Goal: Information Seeking & Learning: Learn about a topic

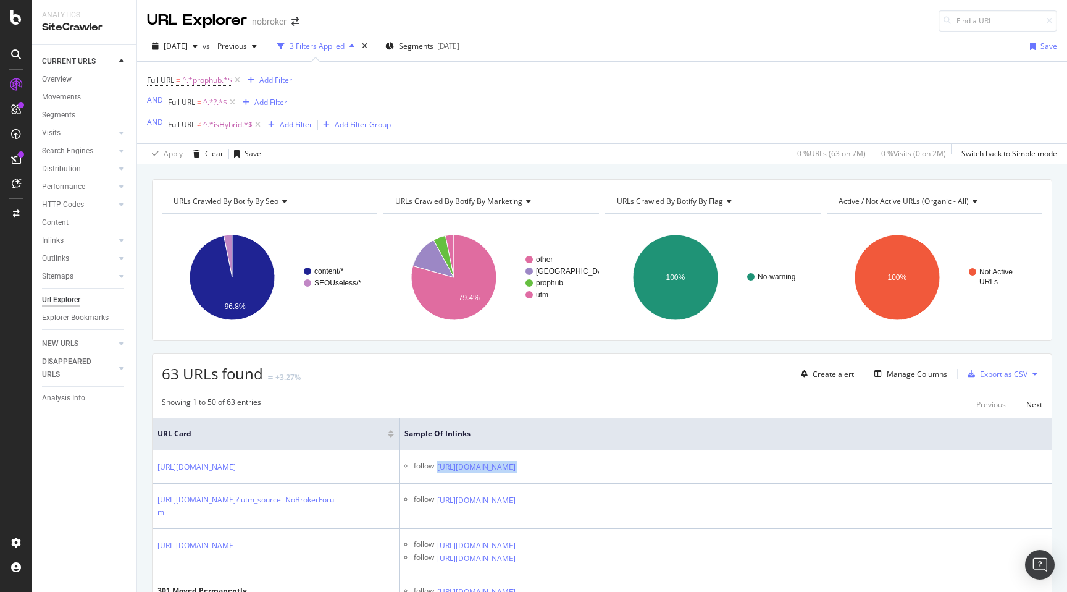
scroll to position [187, 0]
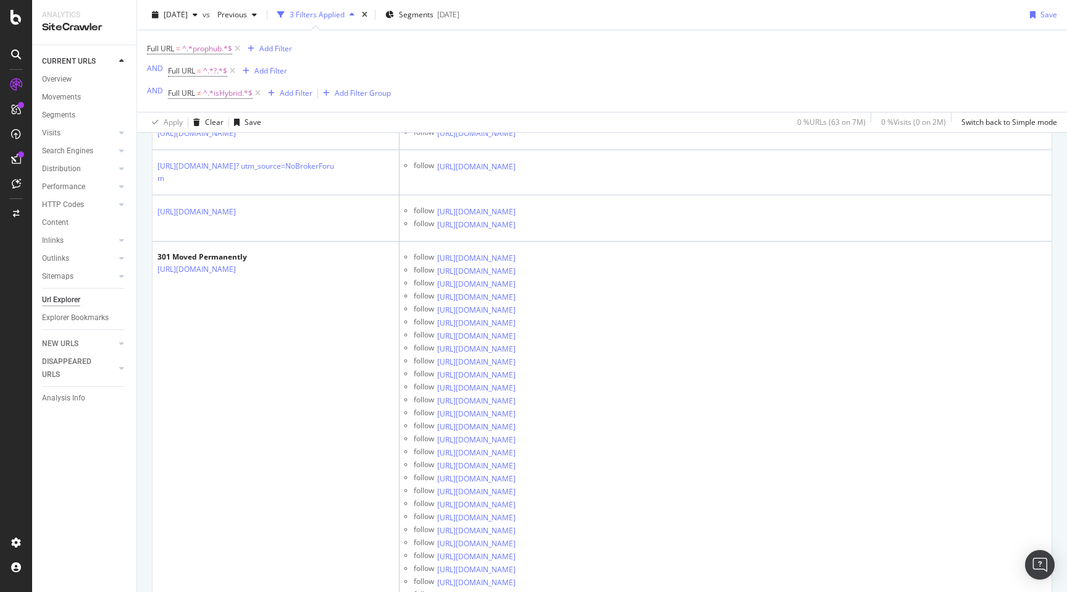
scroll to position [0, 0]
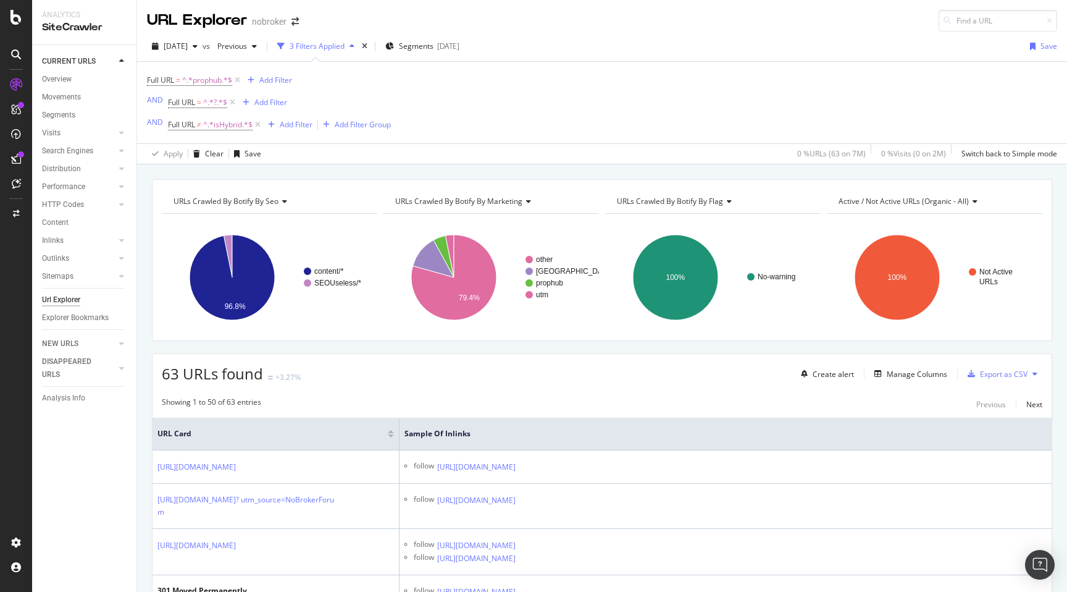
click at [731, 19] on div "URL Explorer nobroker" at bounding box center [602, 15] width 930 height 31
click at [768, 44] on div "2025 Sep. 1st vs Previous 3 Filters Applied Segments 2025-09-03 Save" at bounding box center [602, 48] width 930 height 25
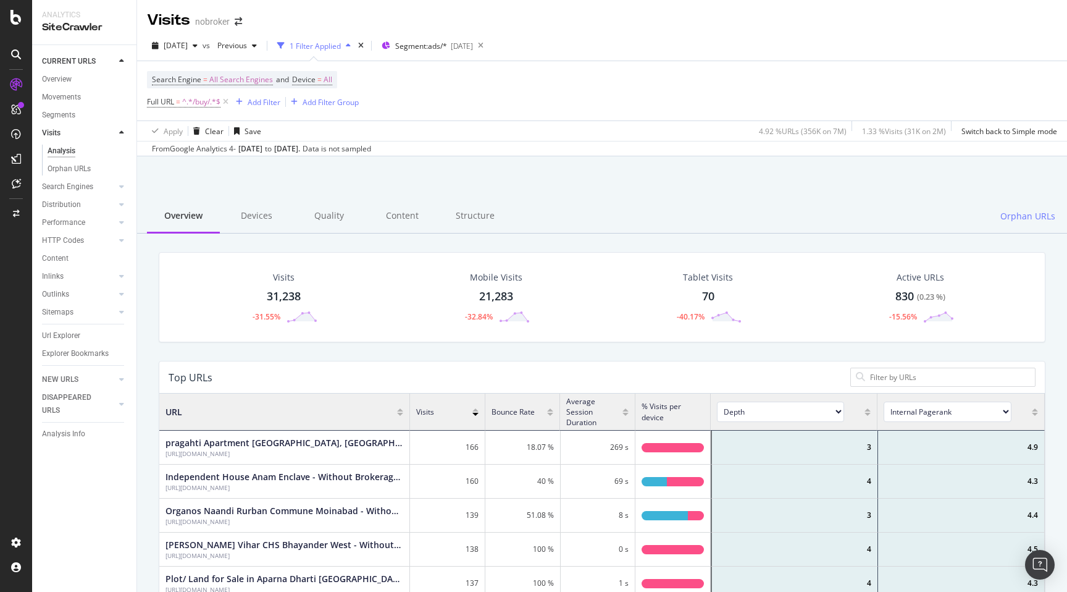
scroll to position [371, 886]
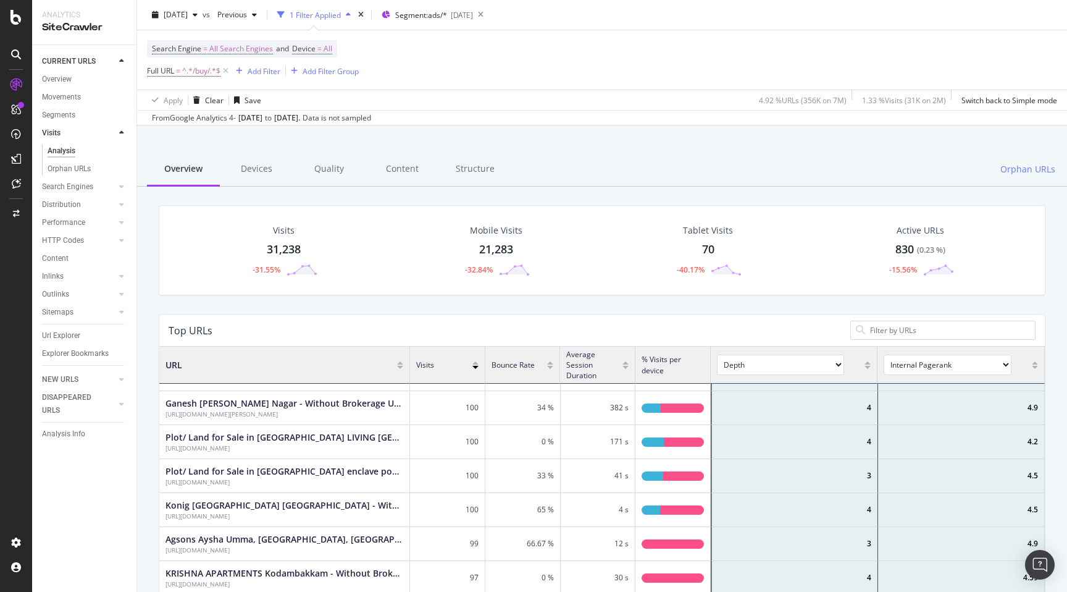
scroll to position [0, 0]
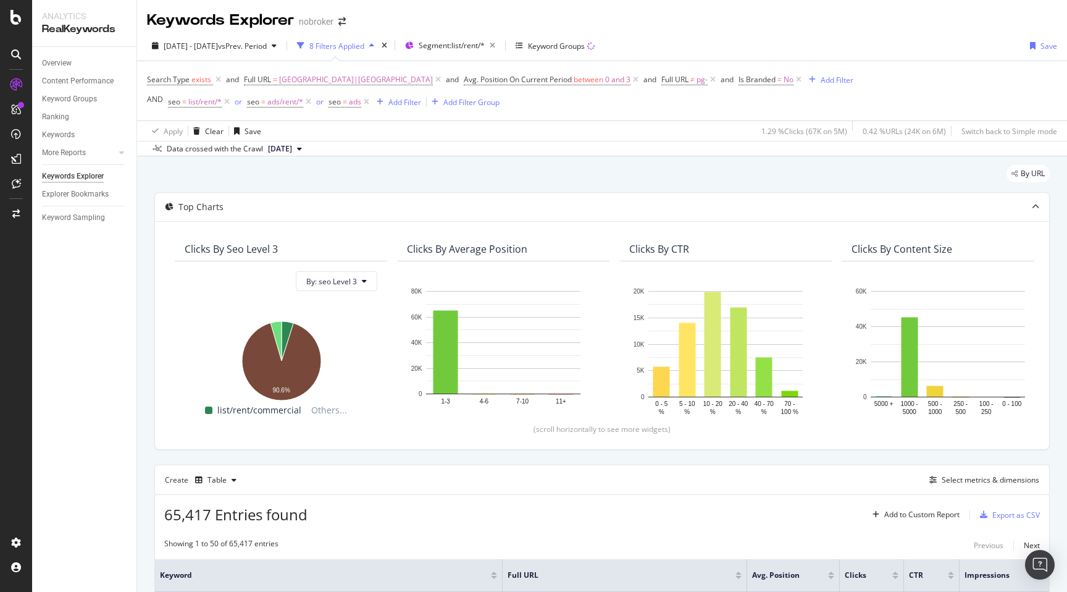
click at [269, 185] on div "By URL" at bounding box center [601, 178] width 895 height 27
click at [416, 172] on div "By URL" at bounding box center [601, 178] width 895 height 27
click at [769, 29] on div "Keywords Explorer nobroker" at bounding box center [602, 15] width 930 height 31
click at [700, 182] on div "By URL" at bounding box center [601, 178] width 895 height 27
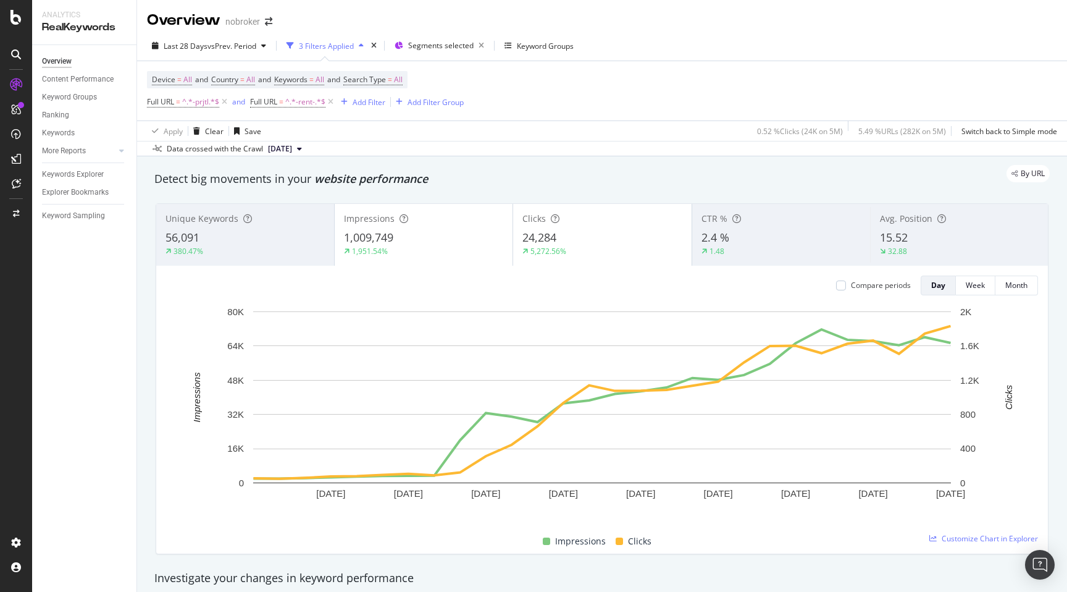
click at [653, 174] on div "By URL" at bounding box center [596, 173] width 908 height 17
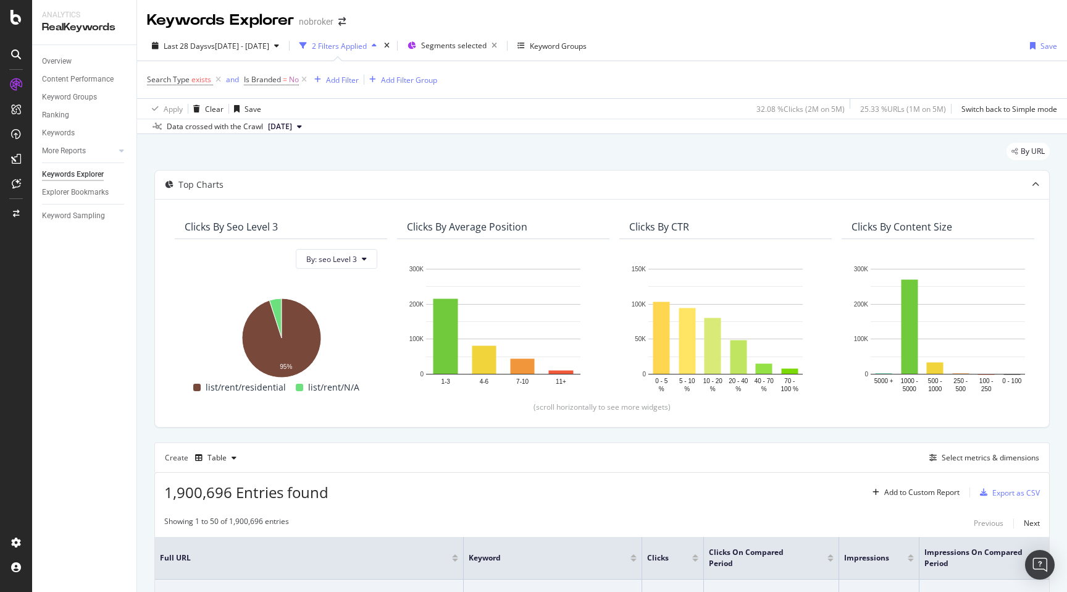
click at [443, 145] on div "By URL" at bounding box center [601, 156] width 895 height 27
click at [467, 143] on div "By URL" at bounding box center [601, 156] width 895 height 27
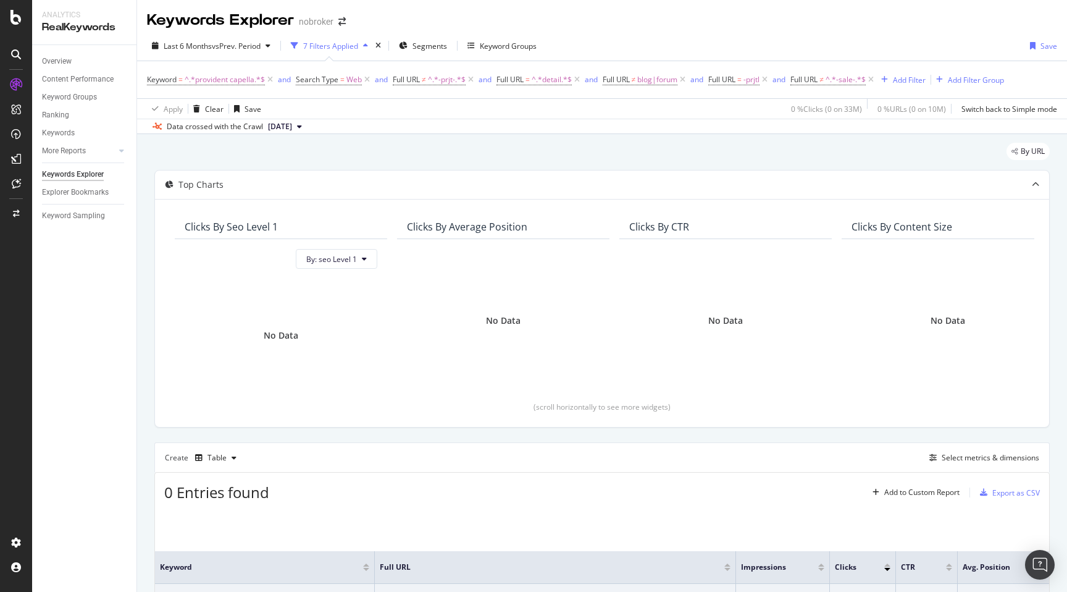
click at [554, 144] on div "By URL" at bounding box center [601, 156] width 895 height 27
click at [669, 15] on div "Keywords Explorer nobroker" at bounding box center [602, 15] width 930 height 31
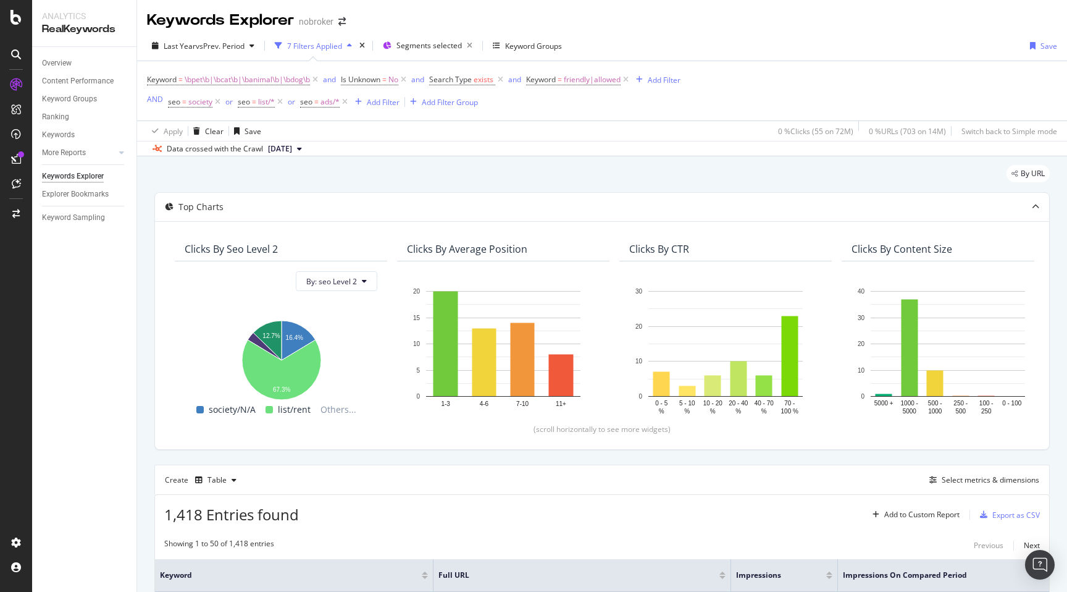
click at [521, 166] on div "By URL" at bounding box center [601, 178] width 895 height 27
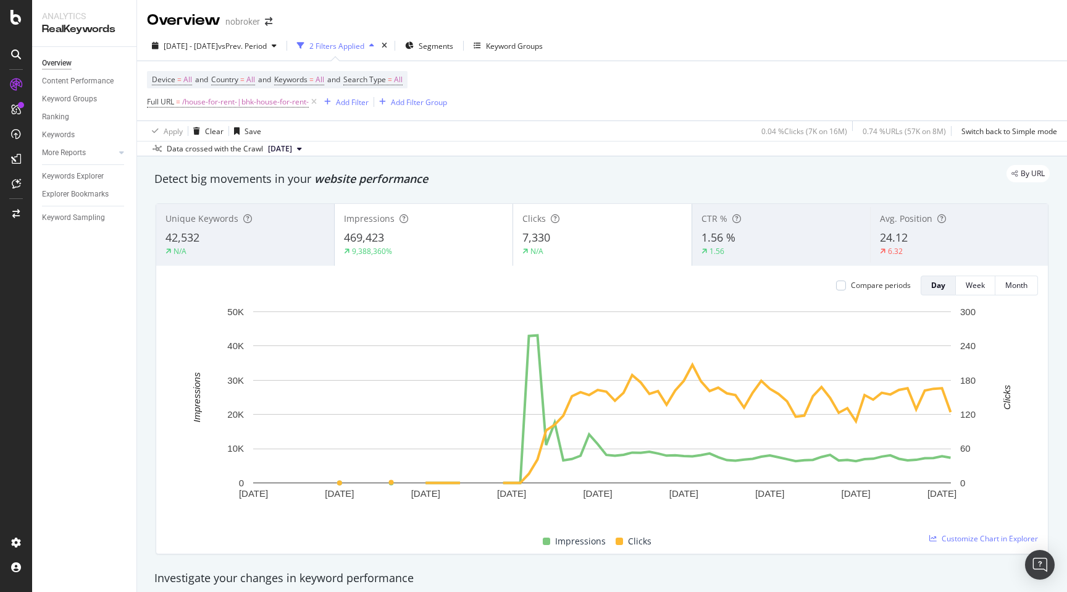
click at [514, 175] on div "By URL" at bounding box center [596, 173] width 908 height 17
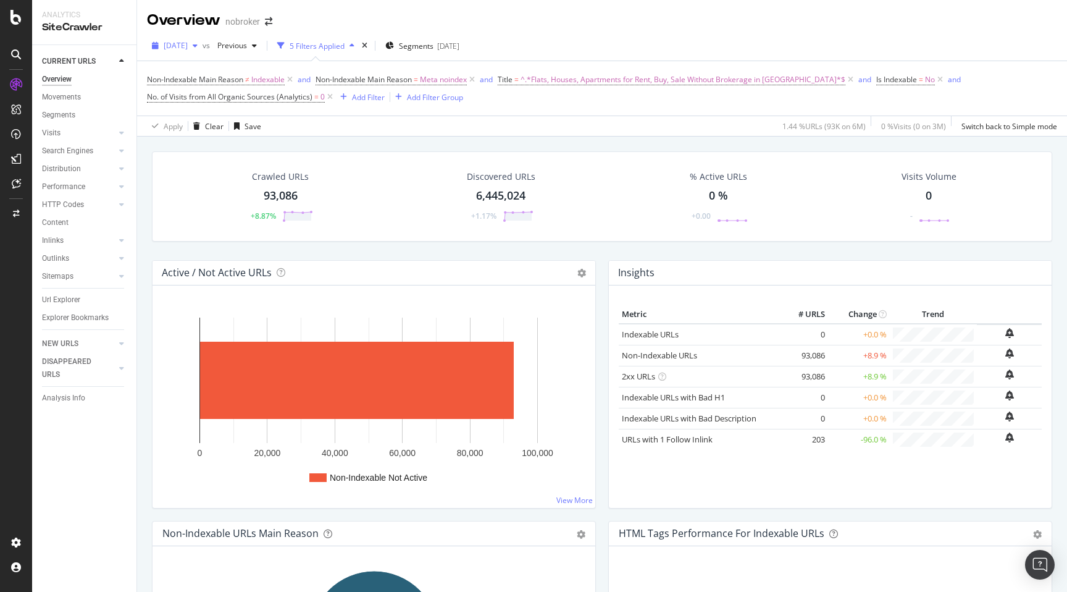
click at [179, 46] on span "2025 Aug. 4th" at bounding box center [176, 45] width 24 height 10
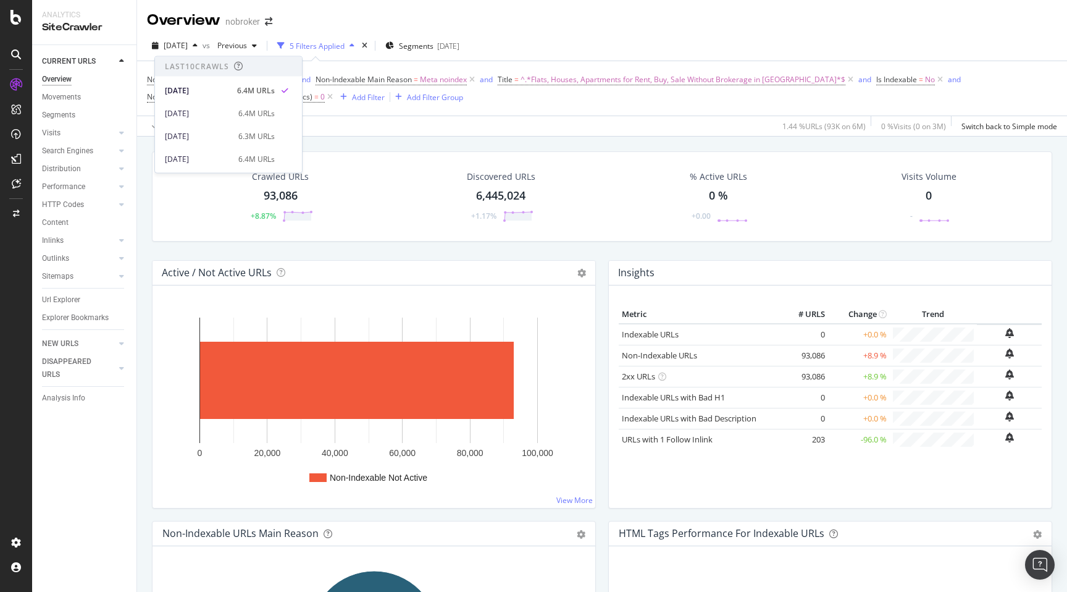
click at [486, 22] on div "Overview nobroker" at bounding box center [602, 15] width 930 height 31
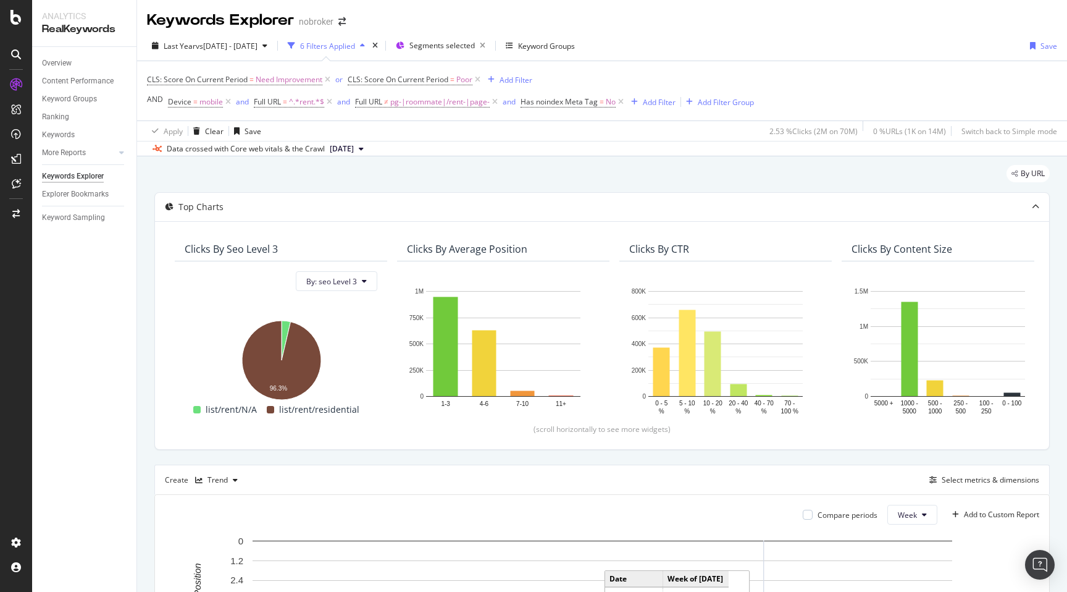
click at [149, 249] on div "By URL Top Charts Clicks By seo Level 3 By: seo Level 3 Hold CMD (⌘) while clic…" at bounding box center [602, 596] width 930 height 881
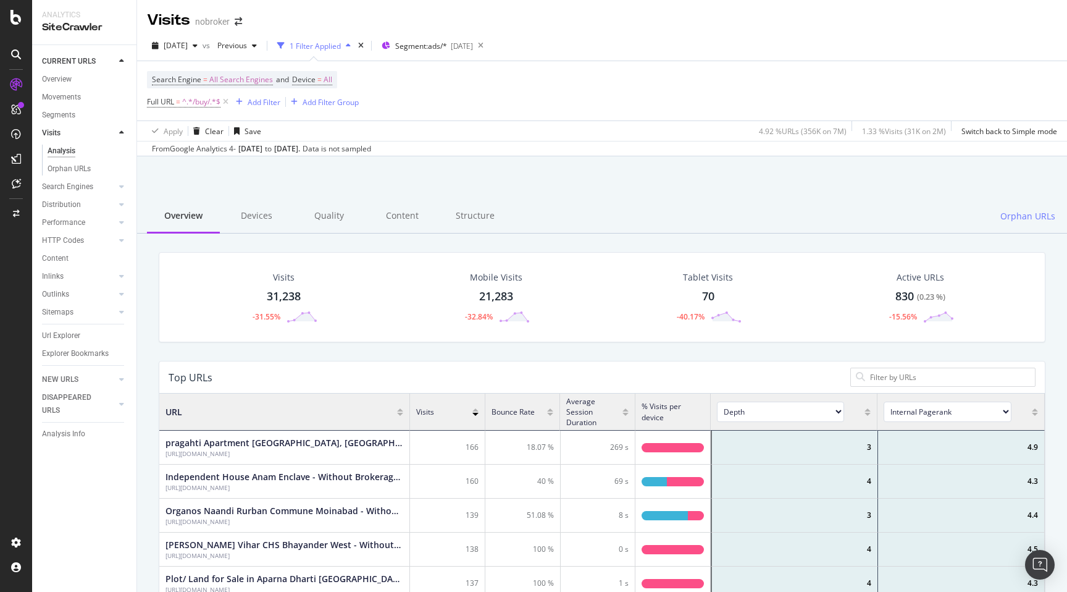
scroll to position [371, 886]
click at [592, 196] on div at bounding box center [602, 188] width 900 height 52
click at [154, 180] on div at bounding box center [602, 188] width 900 height 52
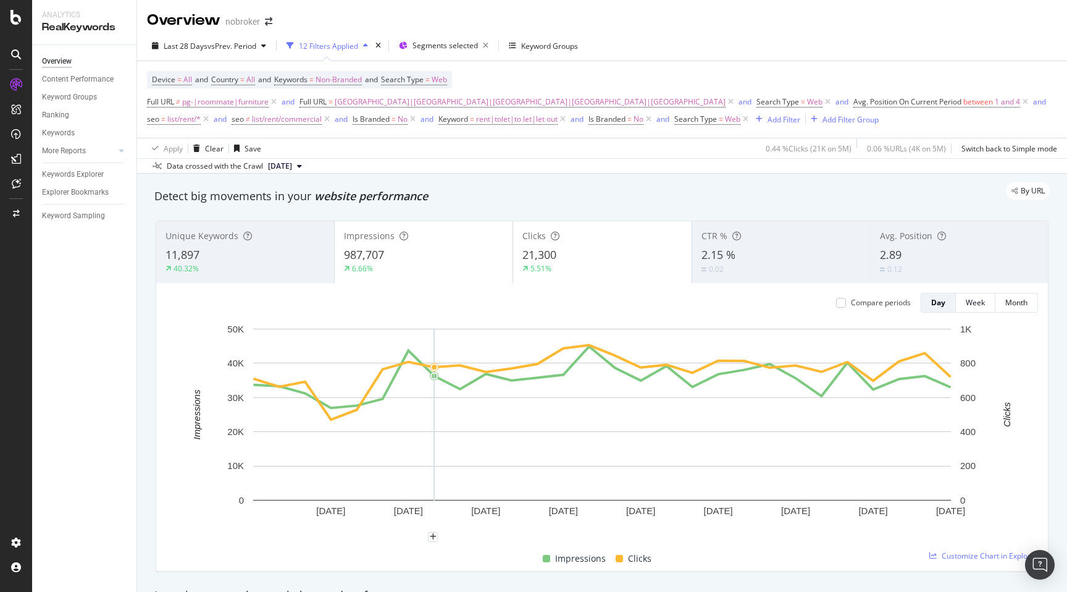
click at [709, 43] on div "Last 28 Days vs Prev. Period 12 Filters Applied Segments selected Keyword Groups" at bounding box center [602, 48] width 930 height 25
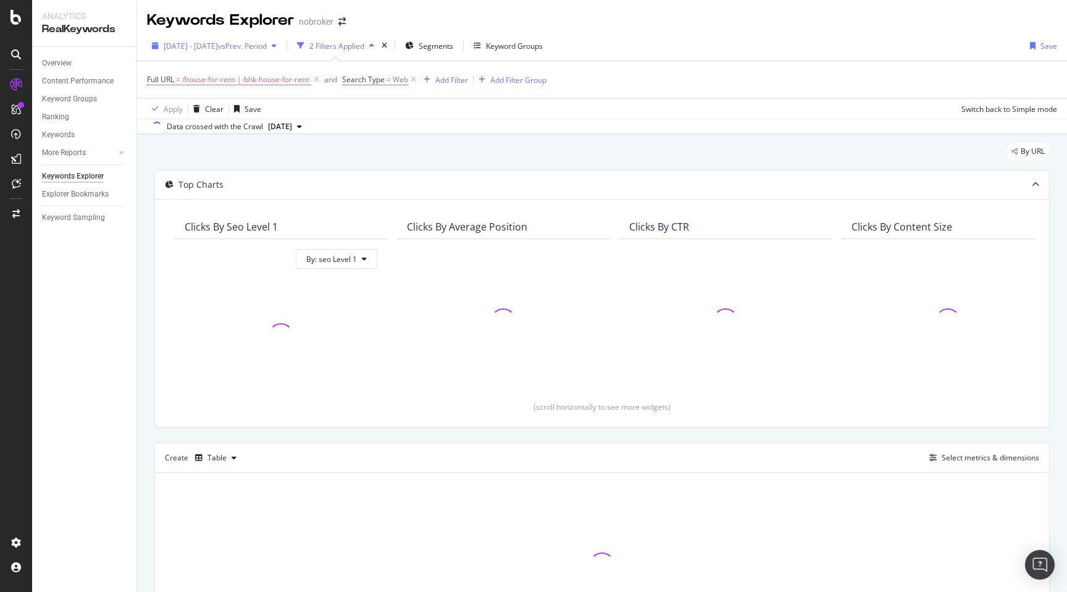
click at [218, 44] on span "2025 Jun. 2nd - Sep. 1st" at bounding box center [191, 46] width 54 height 10
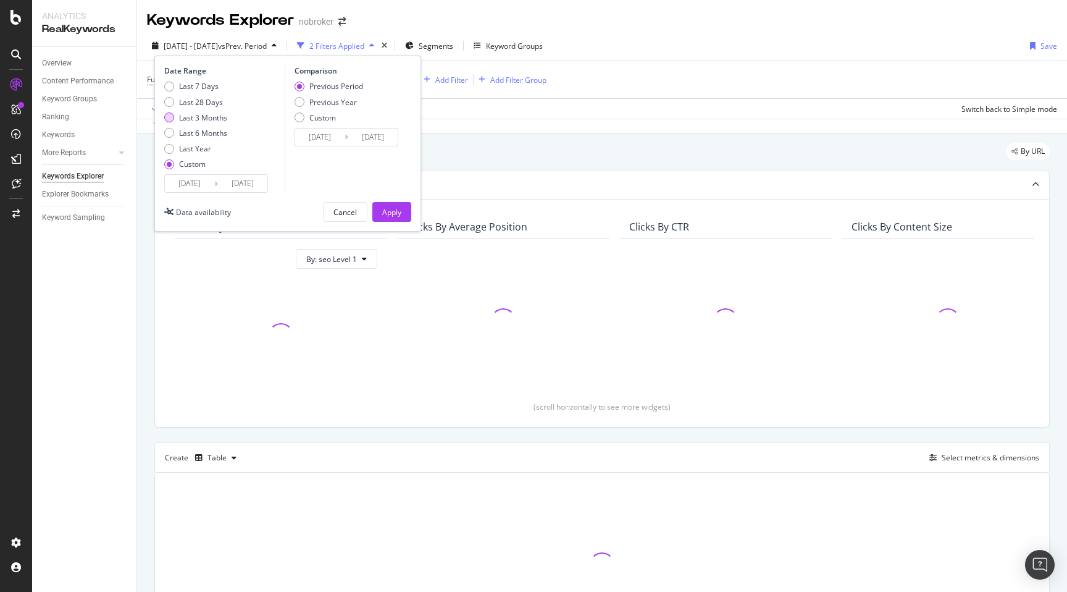
click at [211, 115] on div "Last 3 Months" at bounding box center [203, 117] width 48 height 10
type input "2025/06/16"
type input "2025/09/15"
type input "2025/03/16"
type input "2025/06/15"
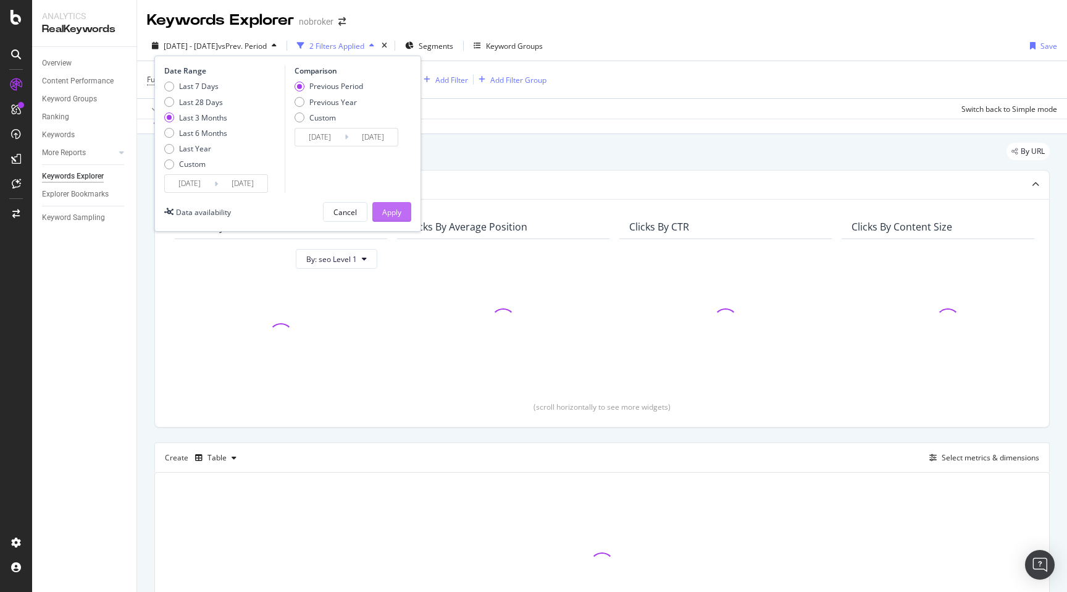
click at [400, 217] on div "Apply" at bounding box center [391, 212] width 19 height 10
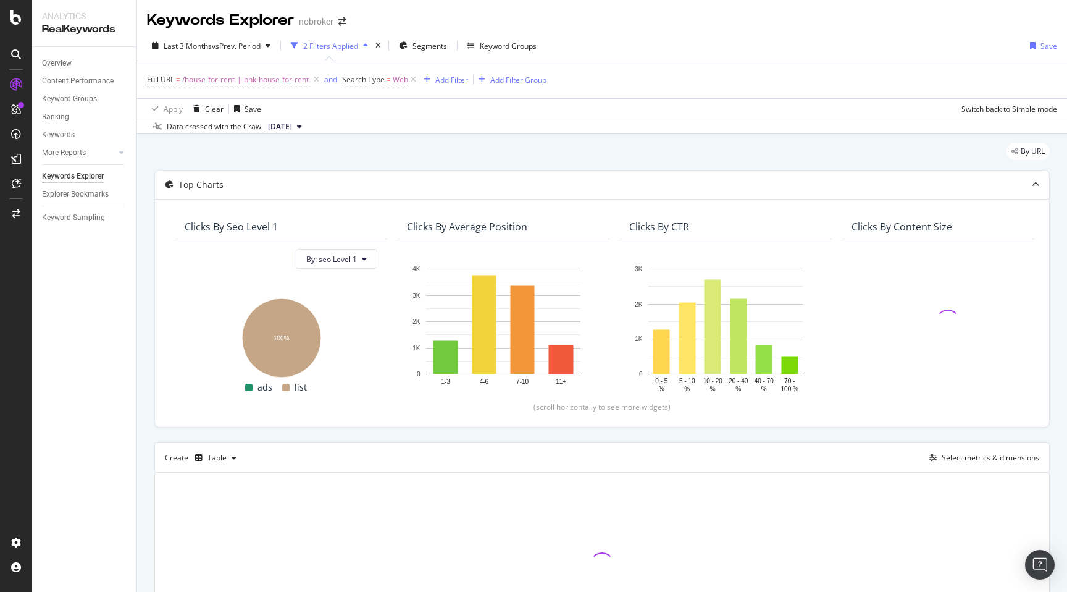
click at [148, 351] on div "By URL Top Charts Clicks By seo Level 1 By: seo Level 1 Hold CMD (⌘) while clic…" at bounding box center [602, 417] width 930 height 566
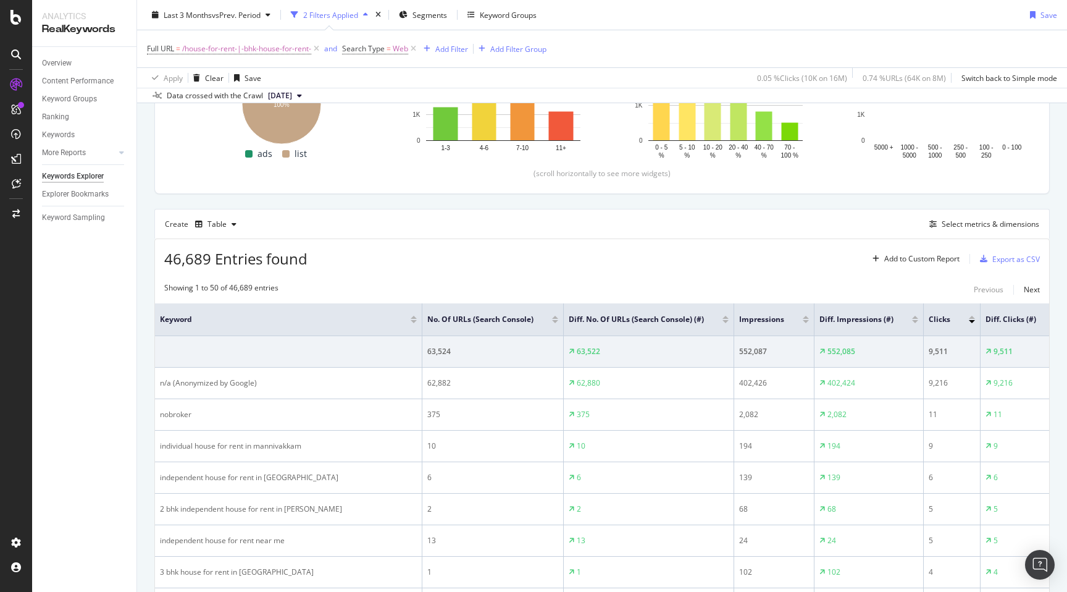
scroll to position [250, 0]
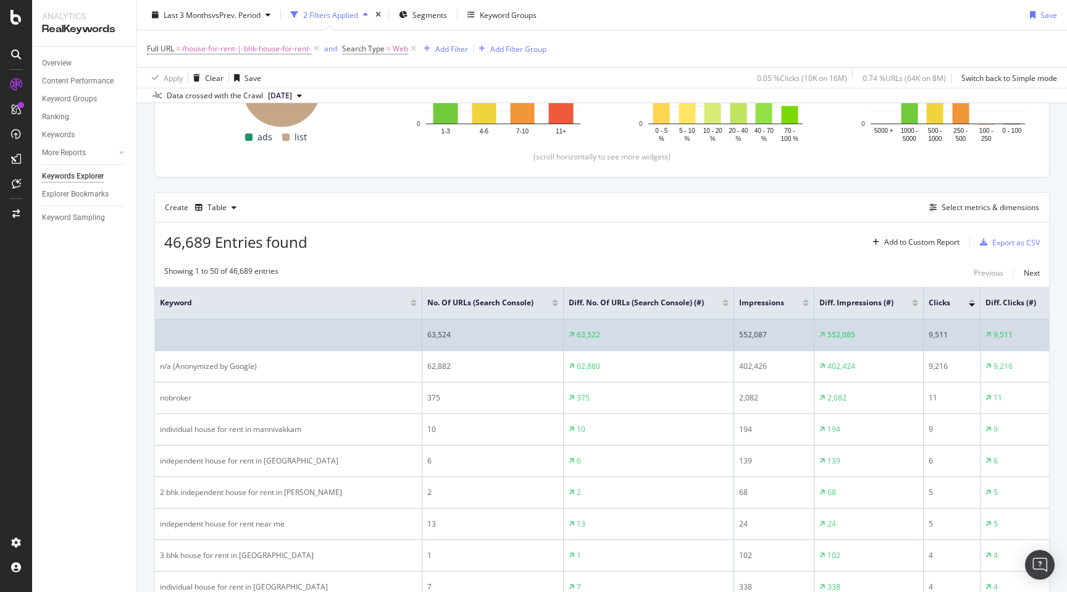
click at [929, 335] on div "9,511" at bounding box center [952, 334] width 46 height 11
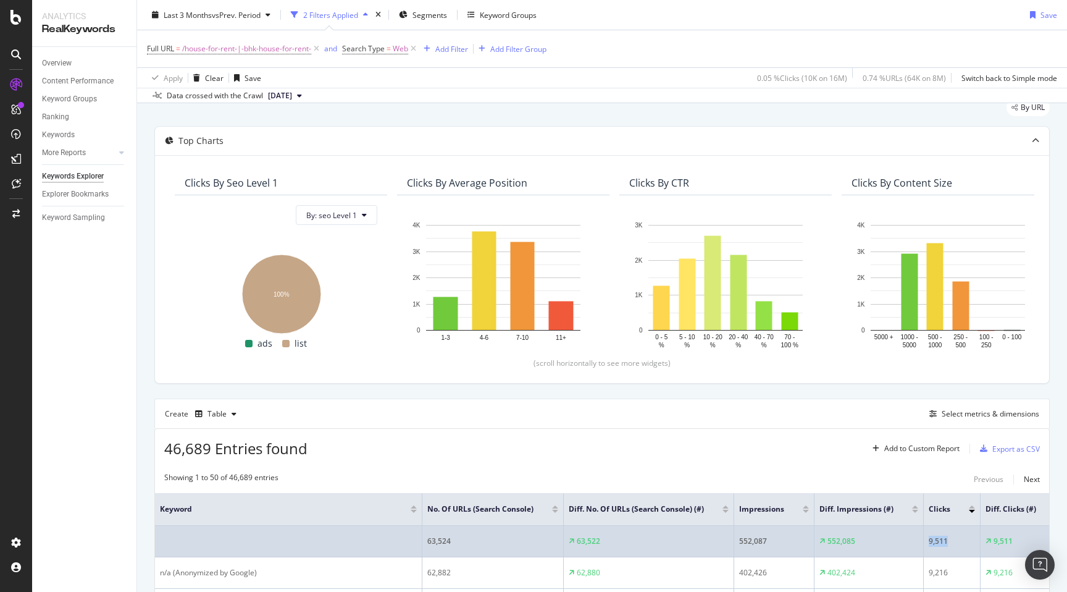
scroll to position [0, 0]
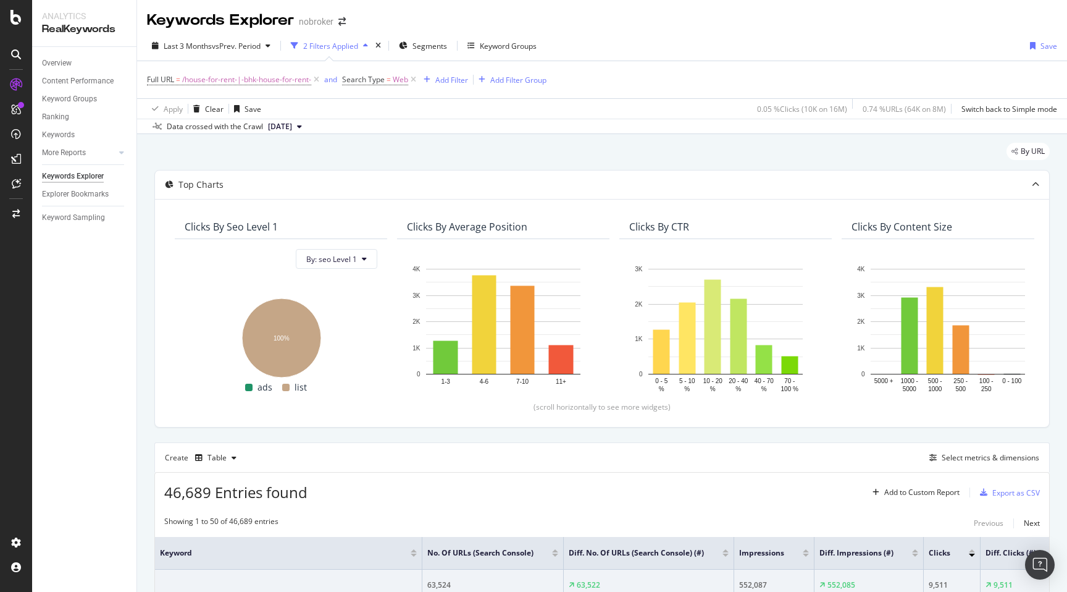
click at [601, 151] on div "By URL" at bounding box center [601, 156] width 895 height 27
click at [259, 80] on span "/house-for-rent-|-bhk-house-for-rent-" at bounding box center [246, 79] width 129 height 17
click at [247, 127] on input "/house-for-rent-|-bhk-house-for-rent-" at bounding box center [216, 132] width 117 height 20
type input "villas-for-rent-"
click at [288, 154] on div "Apply" at bounding box center [283, 157] width 19 height 10
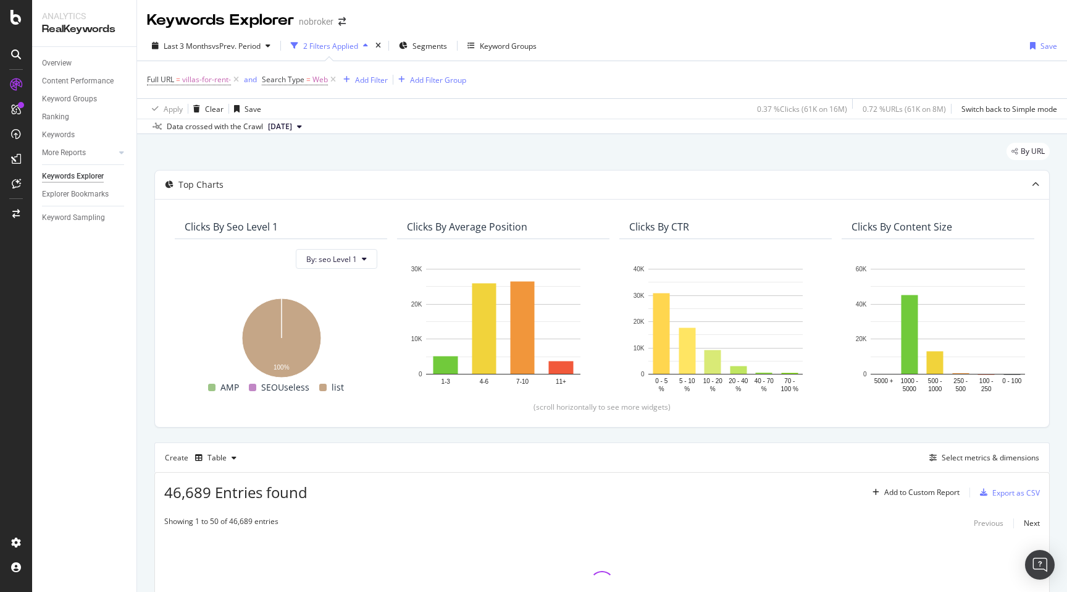
click at [143, 212] on div "By URL Top Charts Clicks By seo Level 1 By: seo Level 1 Hold CMD (⌘) while clic…" at bounding box center [602, 417] width 930 height 566
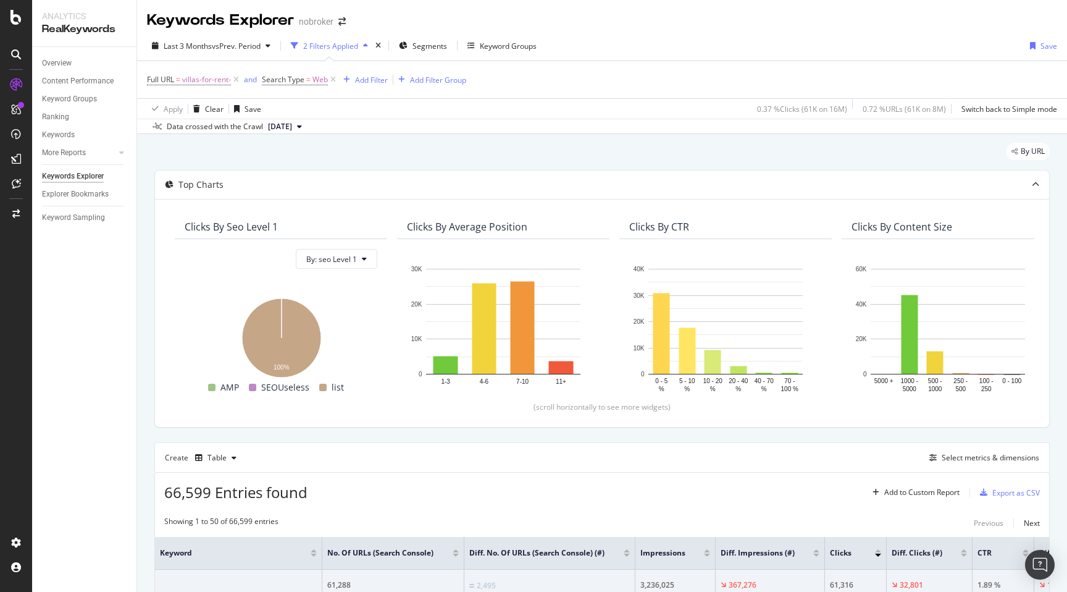
click at [639, 156] on div "By URL" at bounding box center [601, 156] width 895 height 27
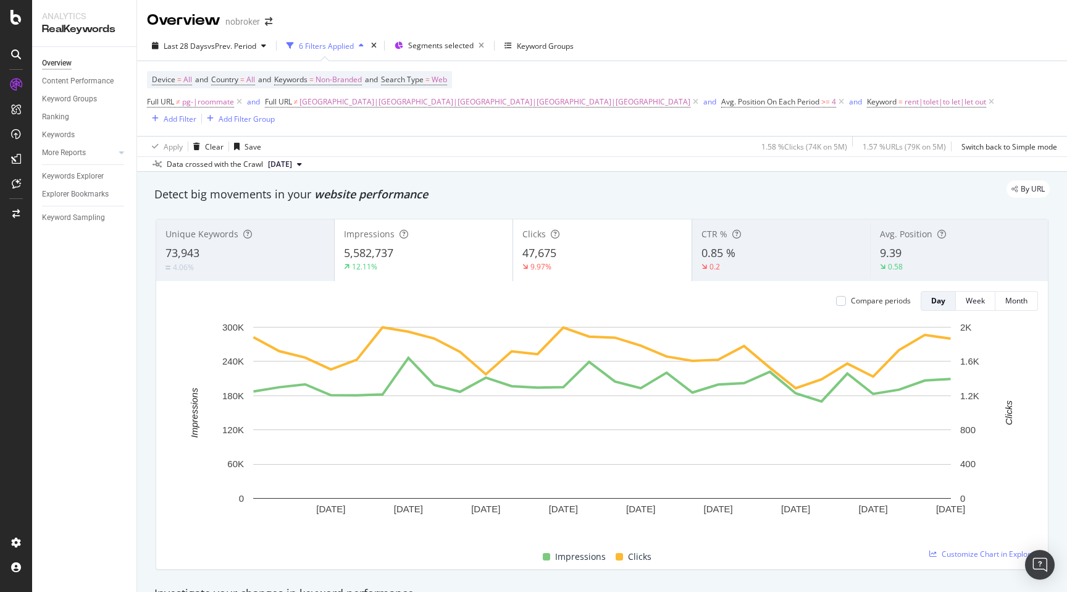
click at [470, 183] on div "By URL" at bounding box center [596, 188] width 908 height 17
click at [692, 51] on div "Last 28 Days vs Prev. Period 6 Filters Applied Segments selected Keyword Groups" at bounding box center [602, 48] width 930 height 25
click at [150, 233] on div "Unique Keywords 73,943 4.06% Impressions 5,582,737 12.11% Clicks 47,675 9.97% C…" at bounding box center [602, 394] width 908 height 371
click at [466, 180] on div "By URL" at bounding box center [596, 188] width 908 height 17
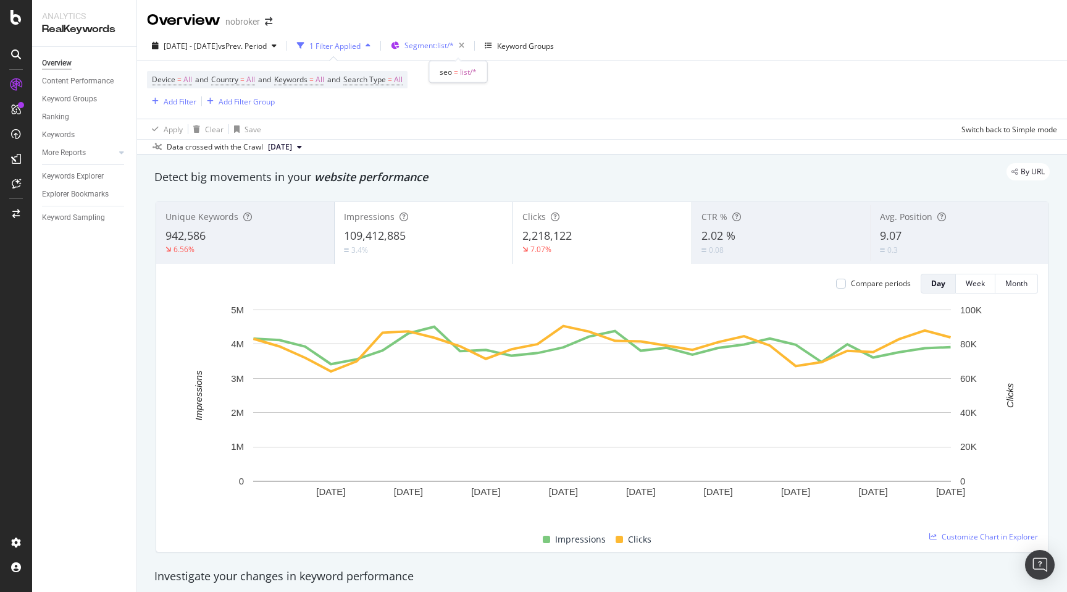
click at [454, 46] on span "Segment: list/*" at bounding box center [428, 45] width 49 height 10
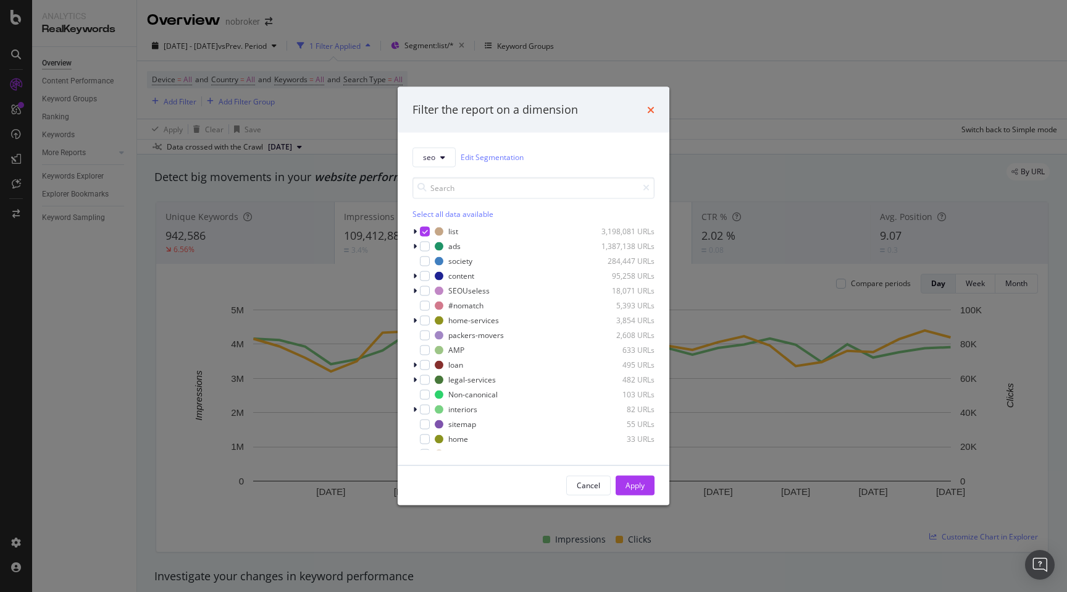
click at [652, 107] on icon "times" at bounding box center [650, 109] width 7 height 10
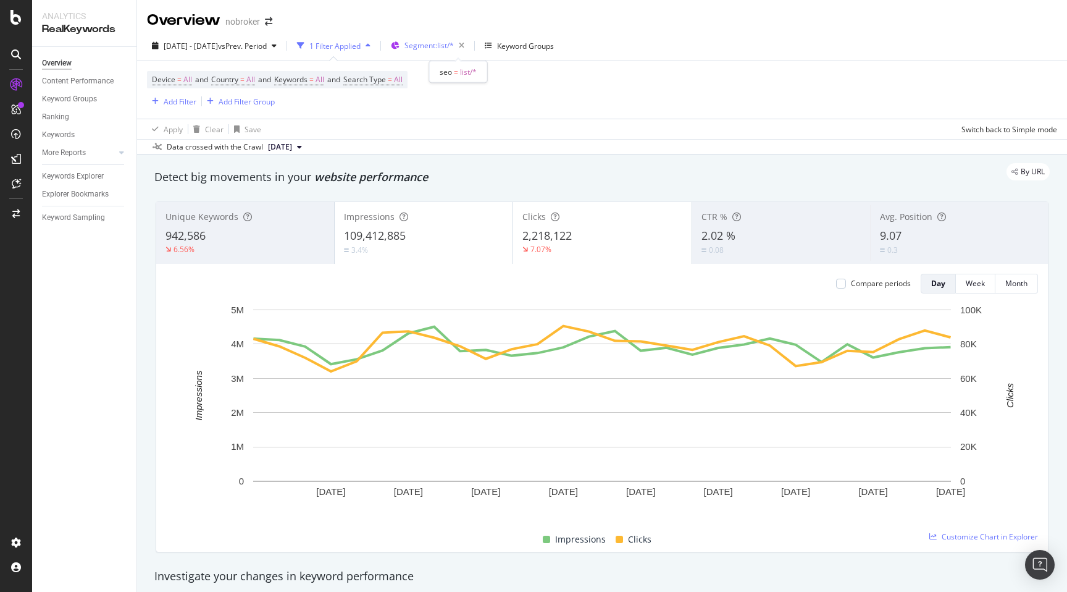
click at [454, 48] on span "Segment: list/*" at bounding box center [428, 45] width 49 height 10
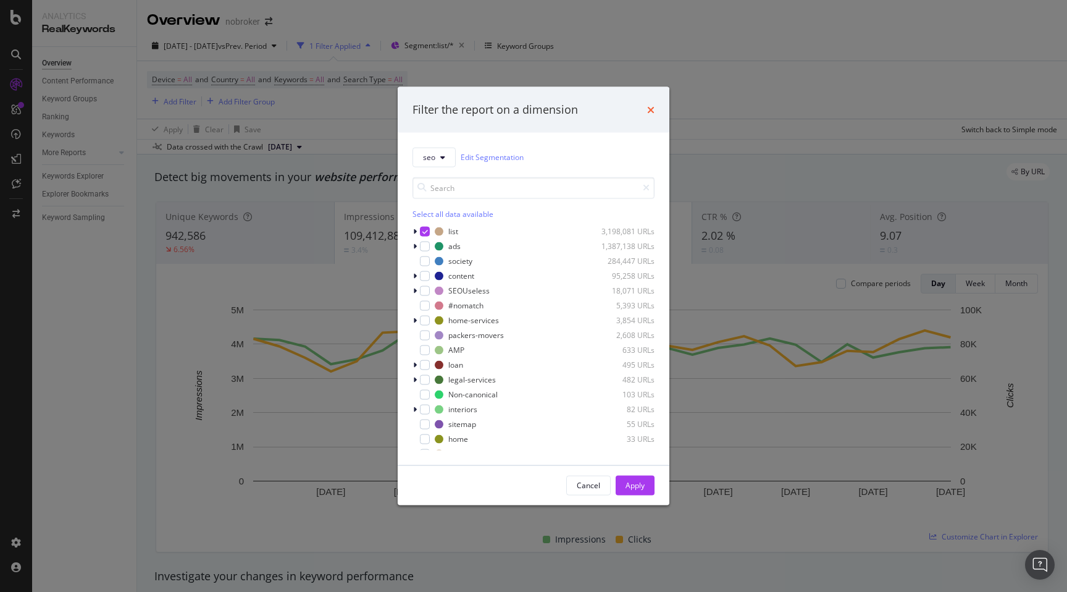
click at [653, 109] on icon "times" at bounding box center [650, 109] width 7 height 10
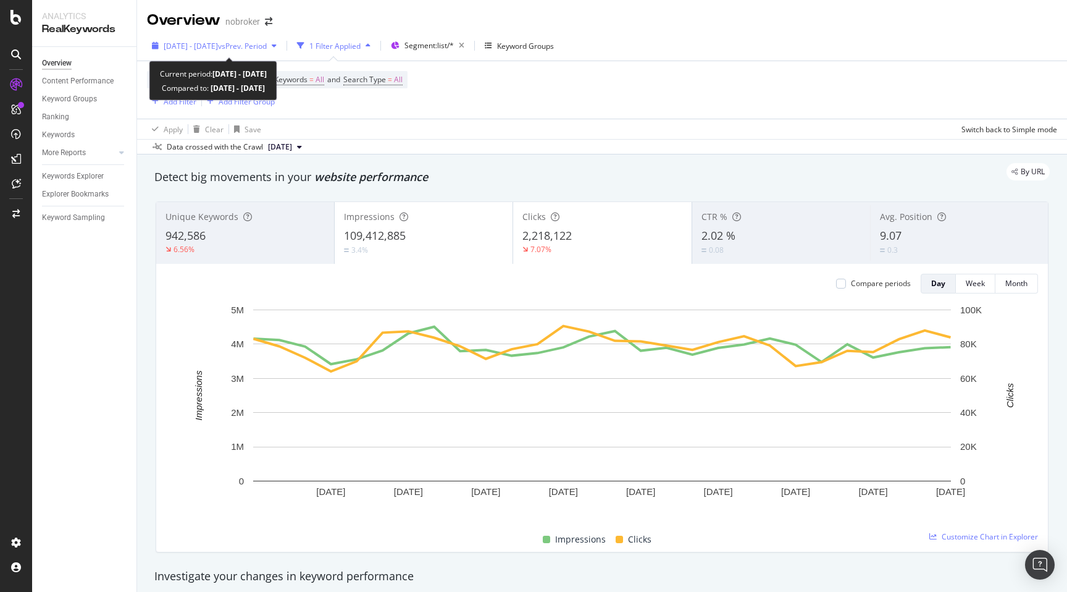
click at [253, 50] on span "vs Prev. Period" at bounding box center [242, 46] width 49 height 10
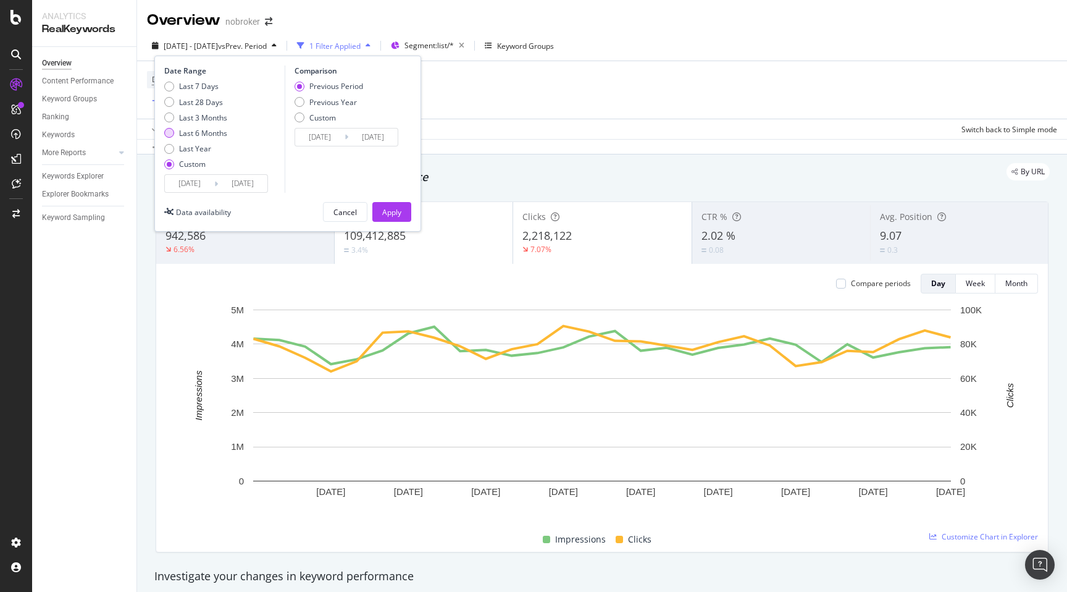
click at [204, 133] on div "Last 6 Months" at bounding box center [203, 133] width 48 height 10
type input "2025/03/16"
type input "2025/09/15"
type input "2024/09/13"
type input "2025/03/15"
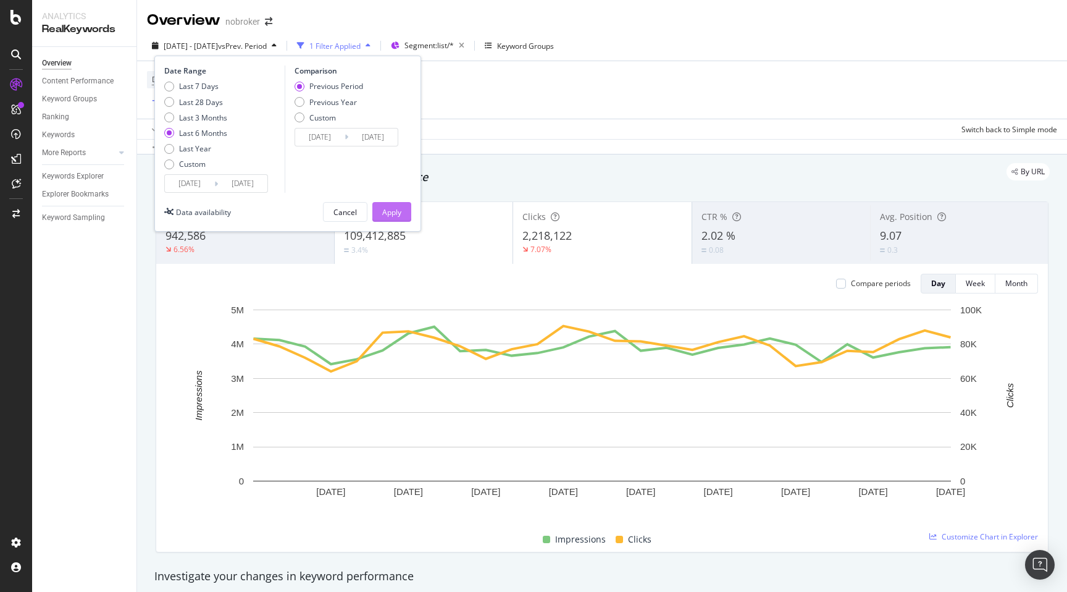
click at [396, 216] on div "Apply" at bounding box center [391, 212] width 19 height 10
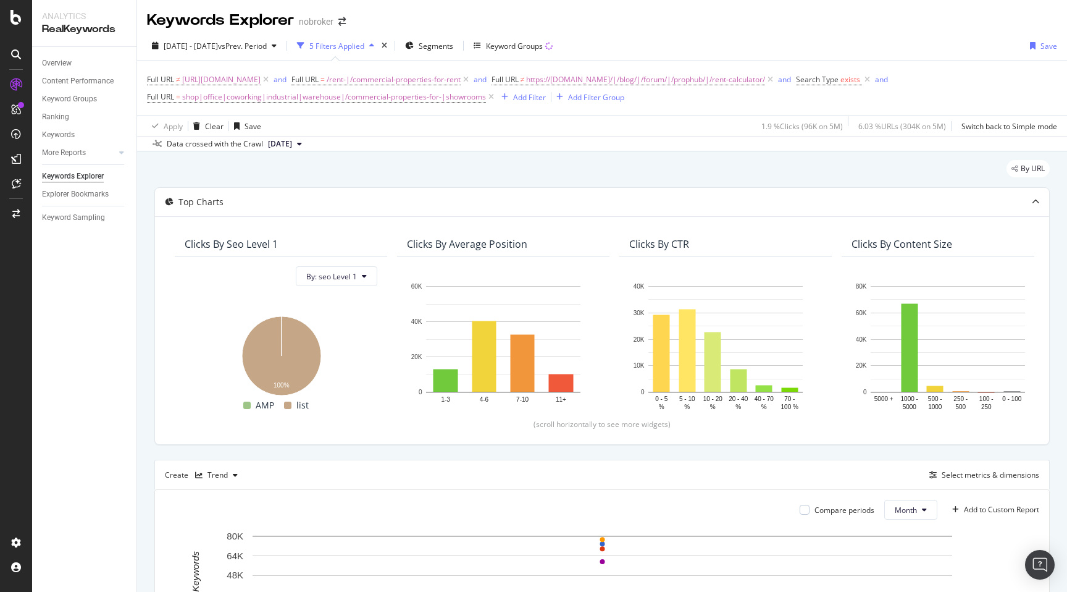
click at [148, 179] on div "By URL Top Charts Clicks By seo Level 1 By: seo Level 1 Hold CMD (⌘) while clic…" at bounding box center [602, 543] width 930 height 785
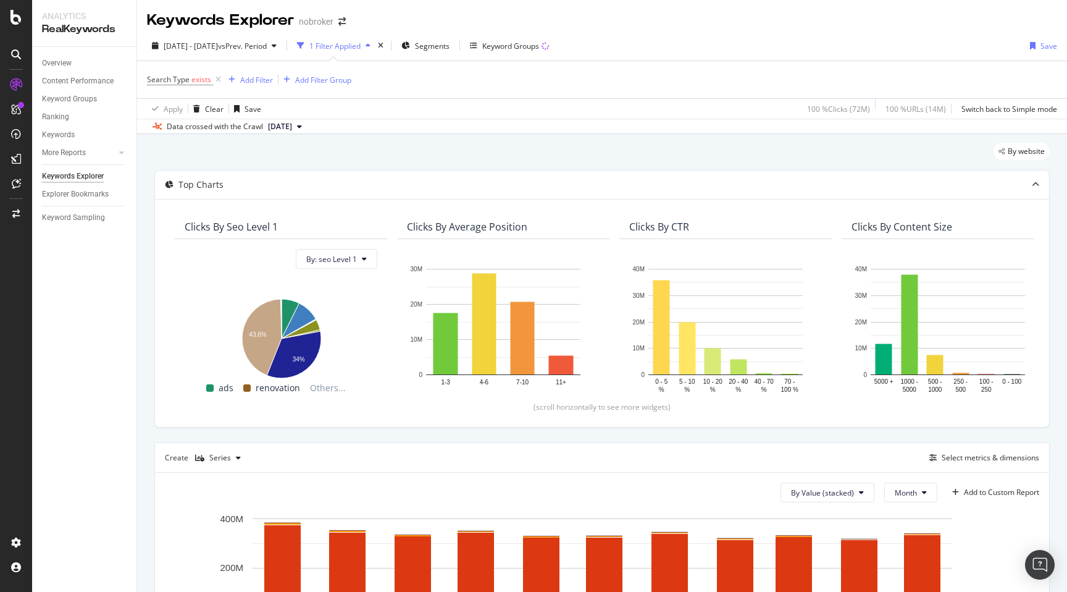
click at [302, 149] on div "By website" at bounding box center [601, 156] width 895 height 27
click at [145, 302] on div "By website Top Charts Clicks By seo Level 1 By: seo Level 1 Hold CMD (⌘) while …" at bounding box center [602, 532] width 930 height 796
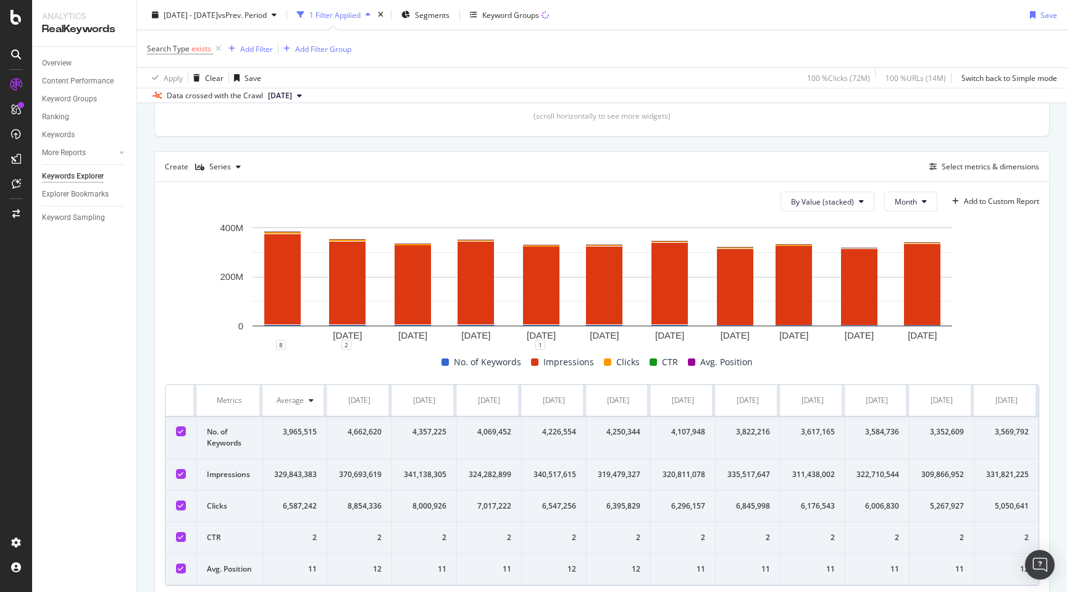
scroll to position [304, 0]
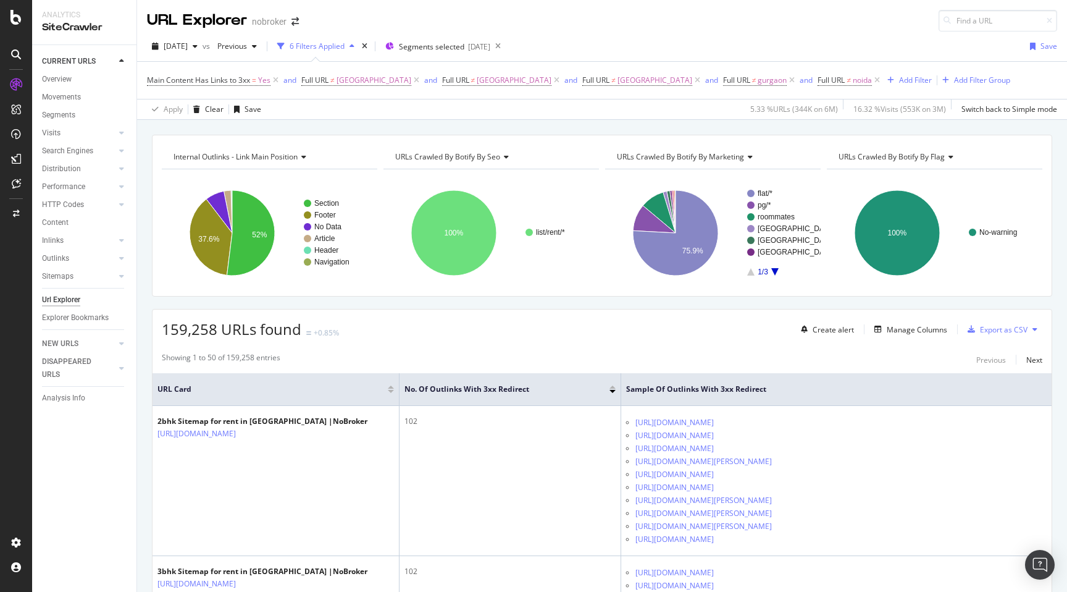
click at [706, 27] on div "URL Explorer nobroker" at bounding box center [602, 15] width 930 height 31
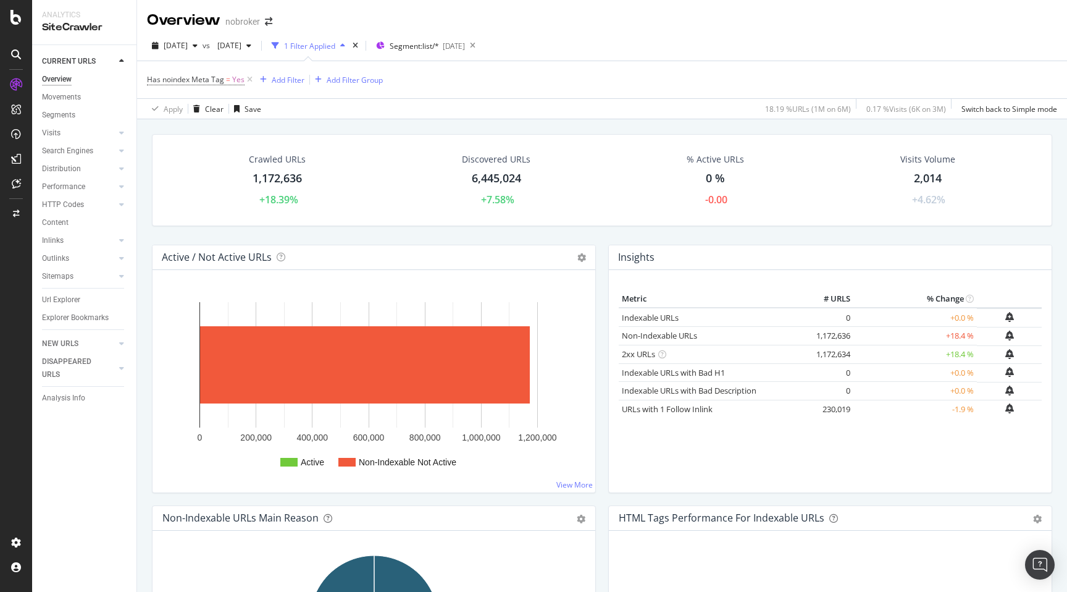
click at [139, 196] on div "Crawled URLs 1,172,636 +18.39% Discovered URLs 6,445,024 +7.58% % Active URLs 0…" at bounding box center [602, 415] width 930 height 592
click at [145, 234] on div "Crawled URLs 1,172,636 +18.39% Discovered URLs 6,445,024 +7.58% % Active URLs 0…" at bounding box center [602, 415] width 930 height 592
click at [143, 230] on div "Crawled URLs 1,172,636 +18.39% Discovered URLs 6,445,024 +7.58% % Active URLs 0…" at bounding box center [602, 415] width 930 height 592
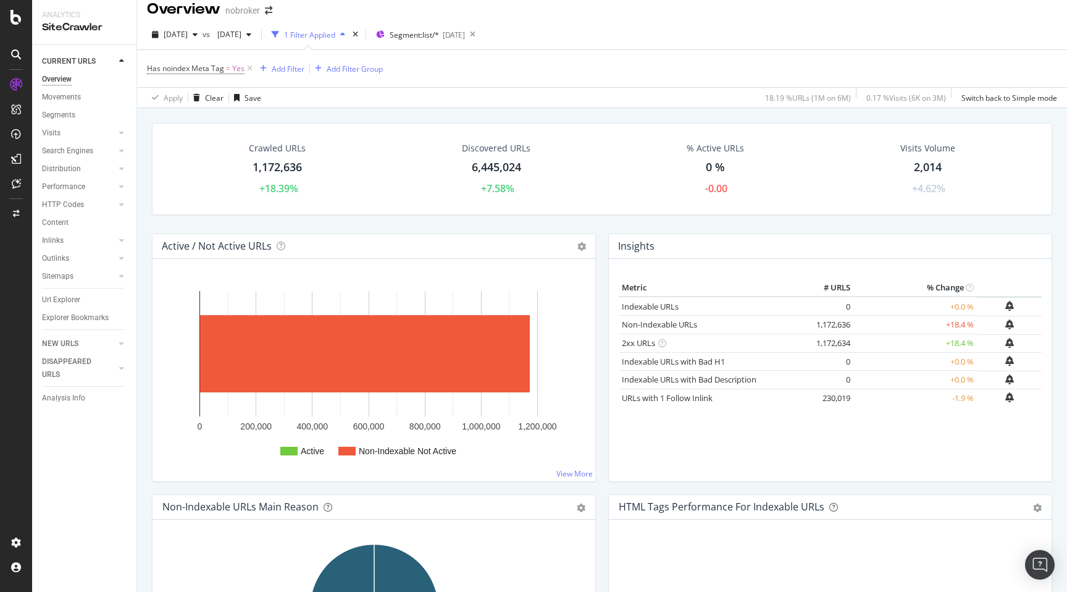
scroll to position [12, 0]
click at [146, 256] on div "Active / Not Active URLs Chart (by Value) Chart (by Percentage) Table Expand Ex…" at bounding box center [374, 363] width 456 height 261
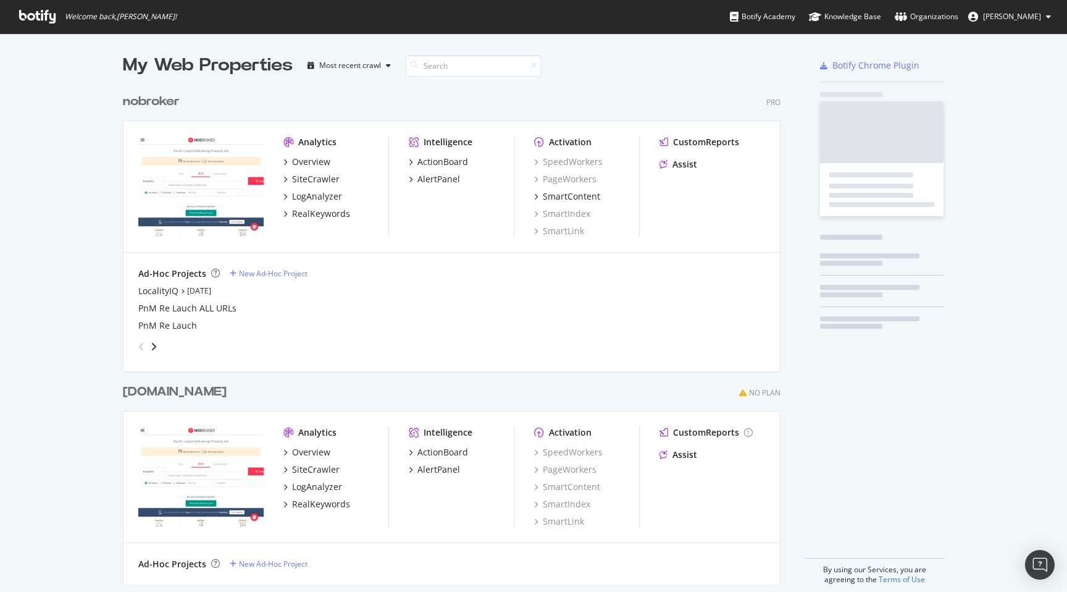
scroll to position [506, 668]
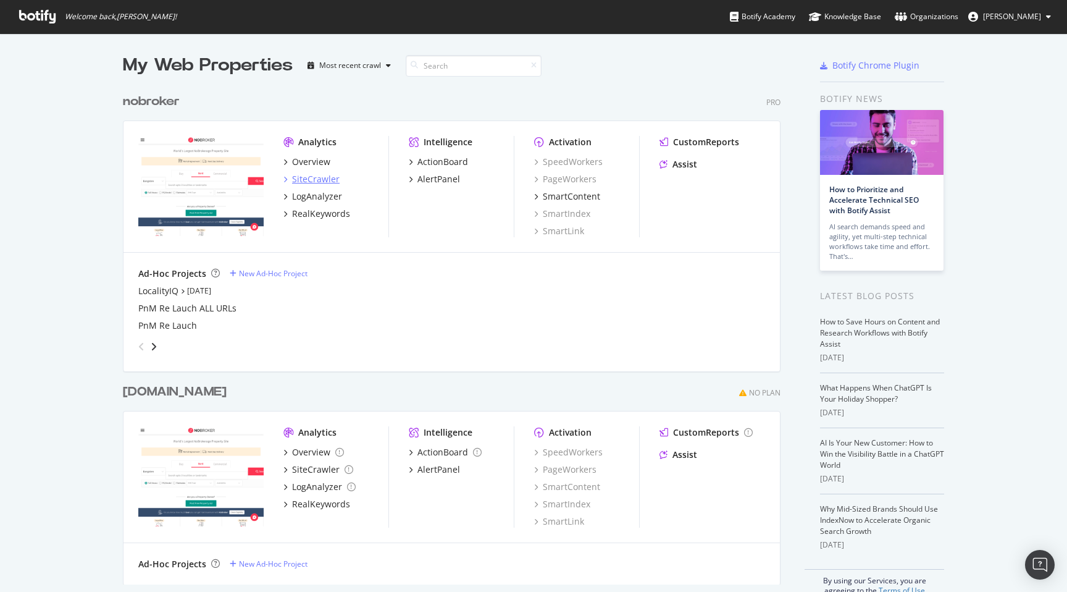
click at [310, 174] on div "SiteCrawler" at bounding box center [316, 179] width 48 height 12
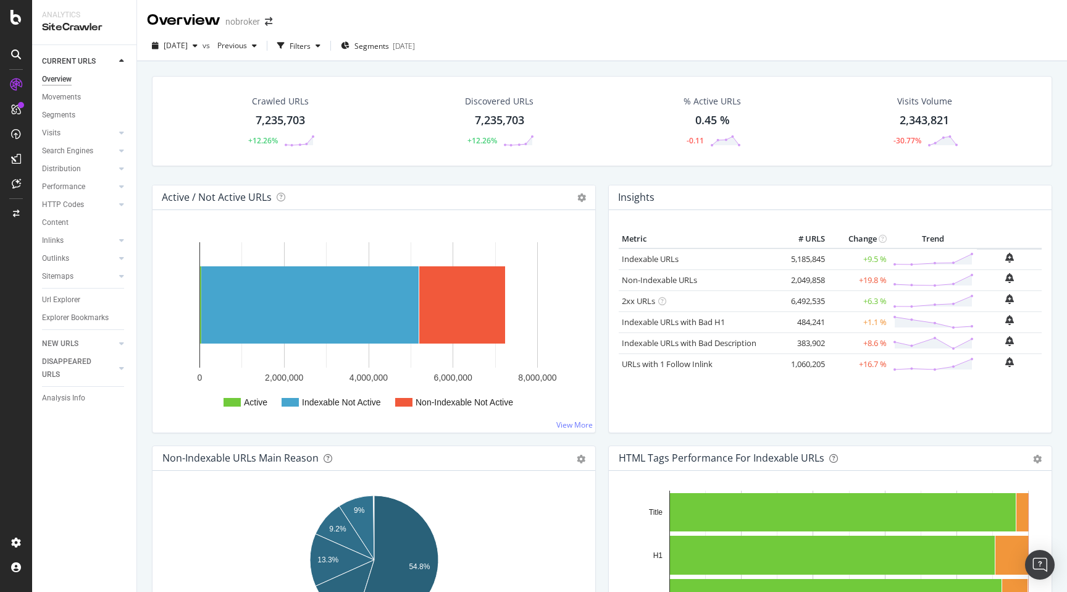
click at [149, 166] on div "Crawled URLs 7,235,703 +12.26% Discovered URLs 7,235,703 +12.26% % Active URLs …" at bounding box center [602, 130] width 913 height 109
click at [321, 42] on icon "button" at bounding box center [318, 45] width 5 height 7
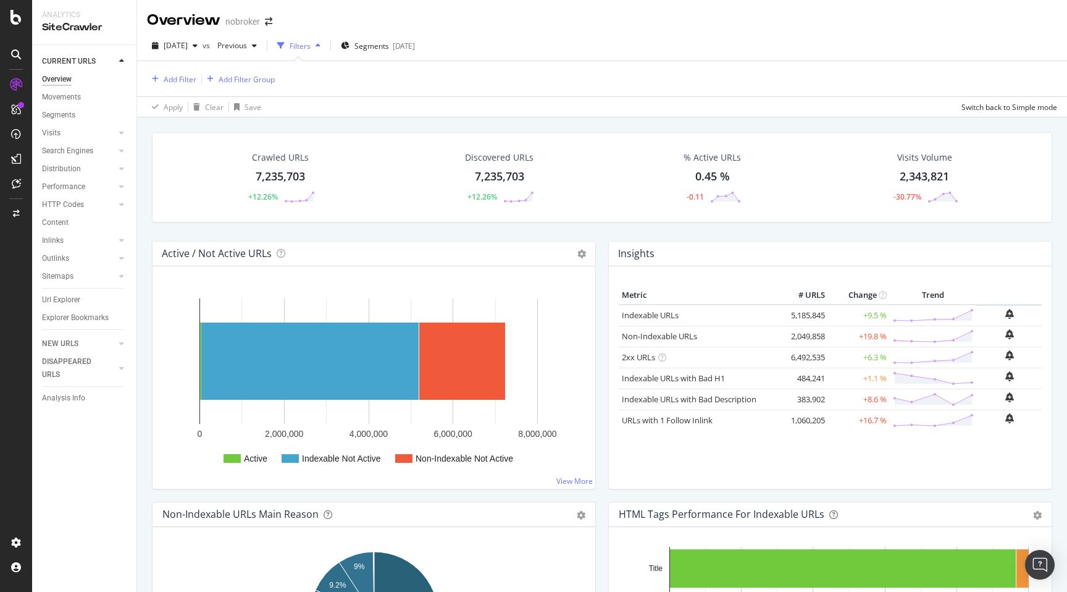
click at [321, 42] on icon "button" at bounding box center [318, 45] width 5 height 7
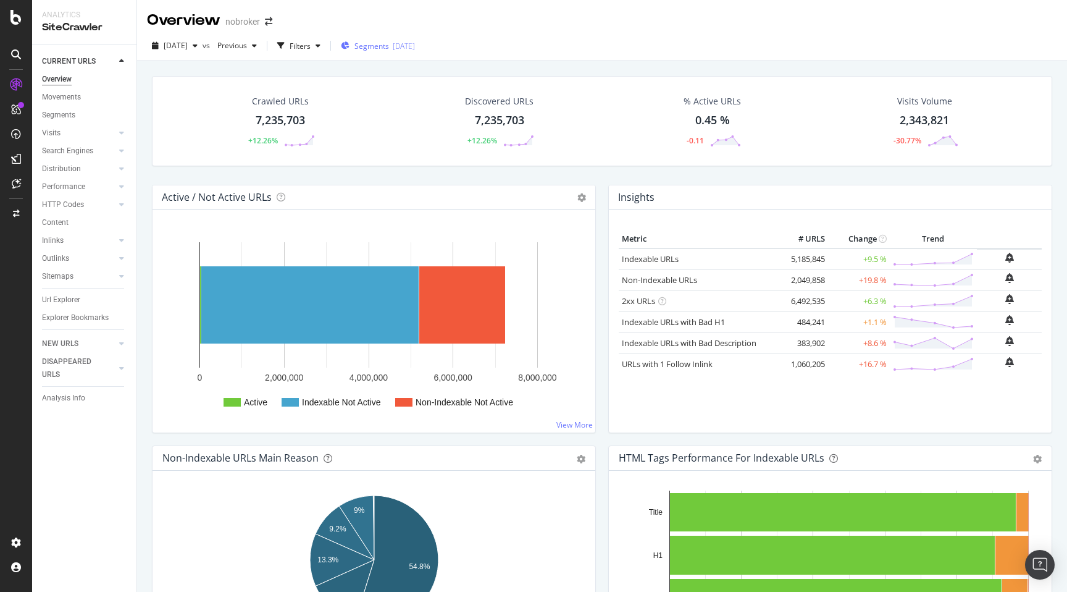
click at [382, 48] on span "Segments" at bounding box center [371, 46] width 35 height 10
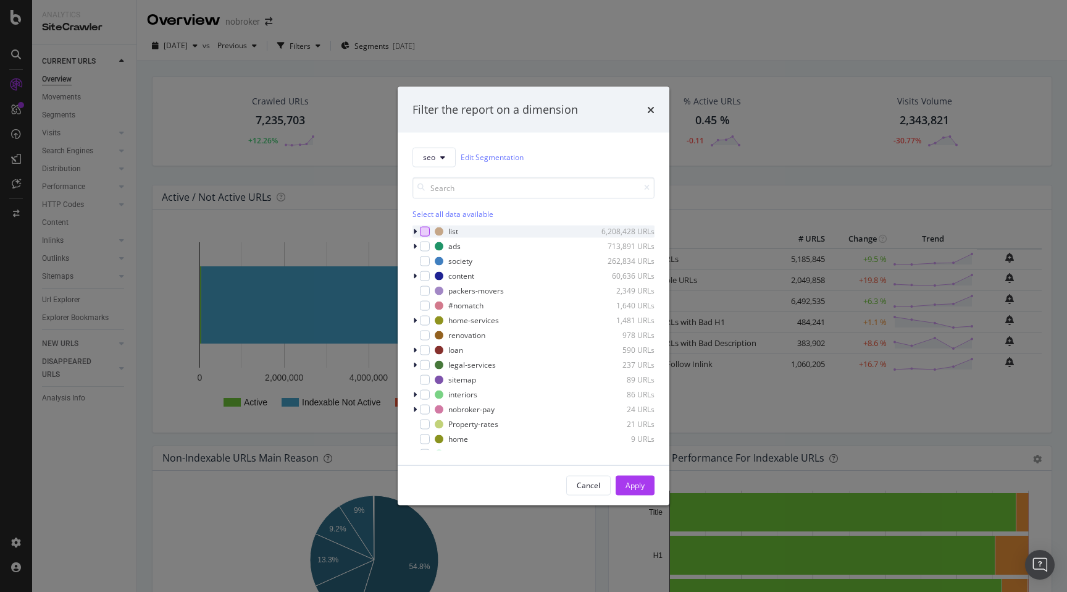
click at [425, 231] on div "modal" at bounding box center [425, 231] width 10 height 10
click at [640, 482] on div "Apply" at bounding box center [635, 485] width 19 height 10
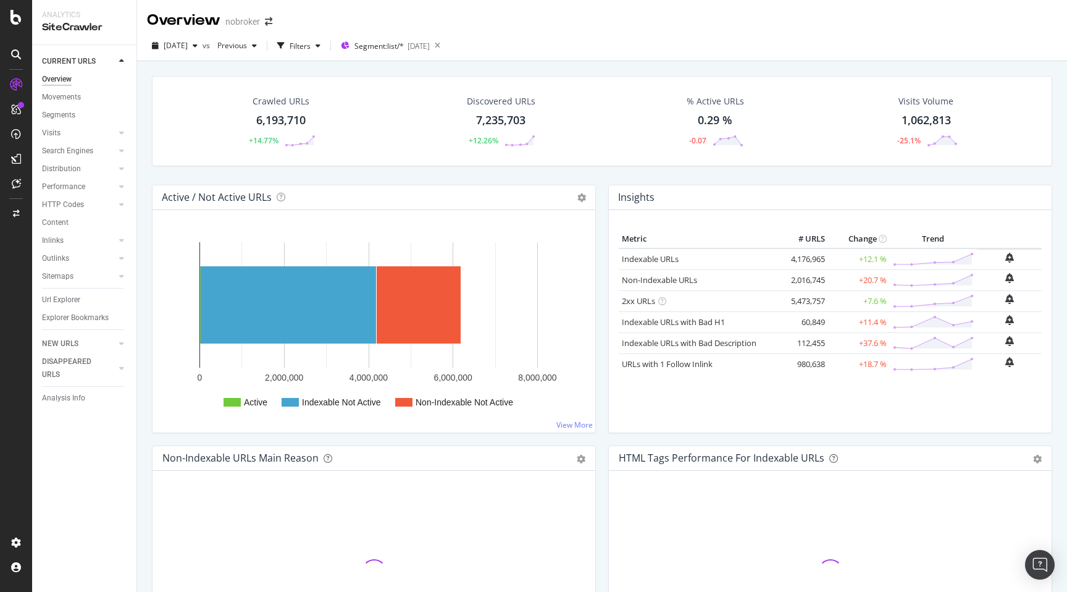
click at [143, 264] on div "Crawled URLs 6,193,710 +14.77% Discovered URLs 7,235,703 +12.26% % Active URLs …" at bounding box center [602, 357] width 930 height 592
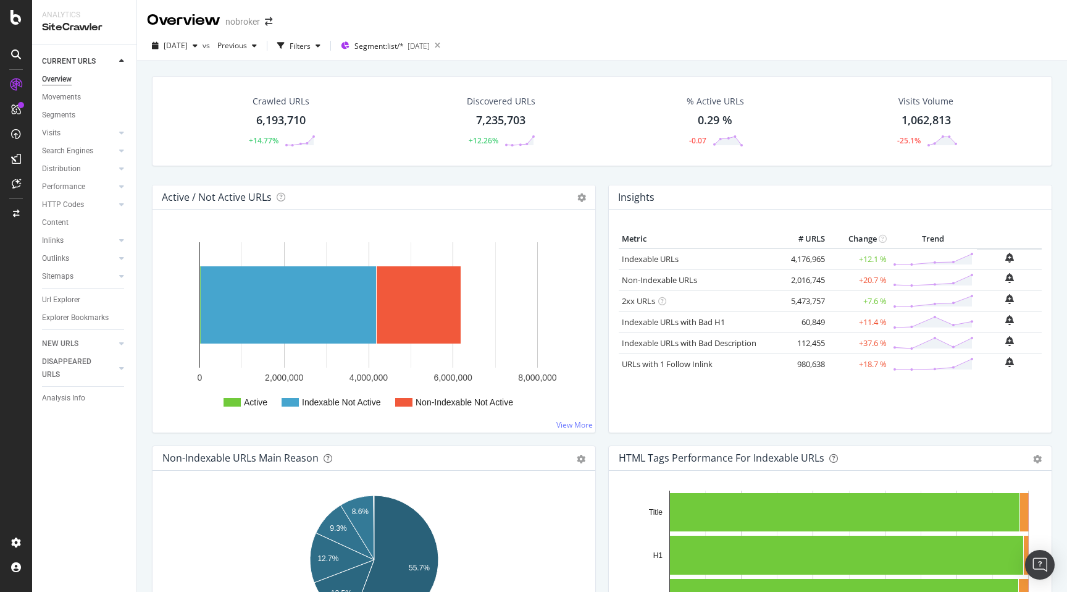
click at [146, 352] on div "Active / Not Active URLs Chart (by Value) Chart (by Percentage) Table Expand Ex…" at bounding box center [374, 315] width 456 height 261
click at [143, 373] on div "Crawled URLs 6,193,710 +14.77% Discovered URLs 7,235,703 +12.26% % Active URLs …" at bounding box center [602, 357] width 930 height 592
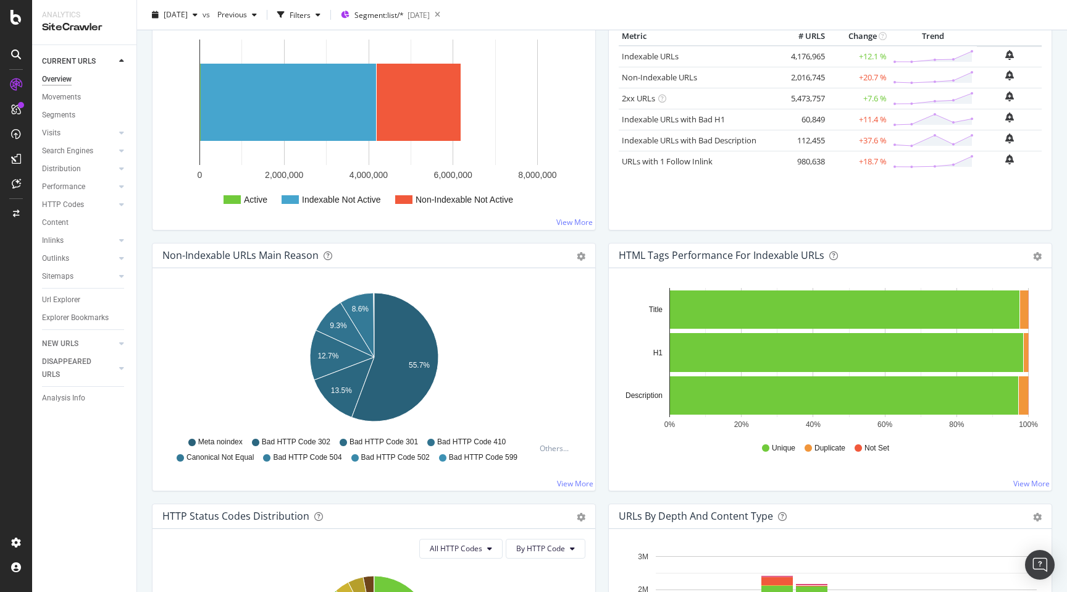
scroll to position [206, 0]
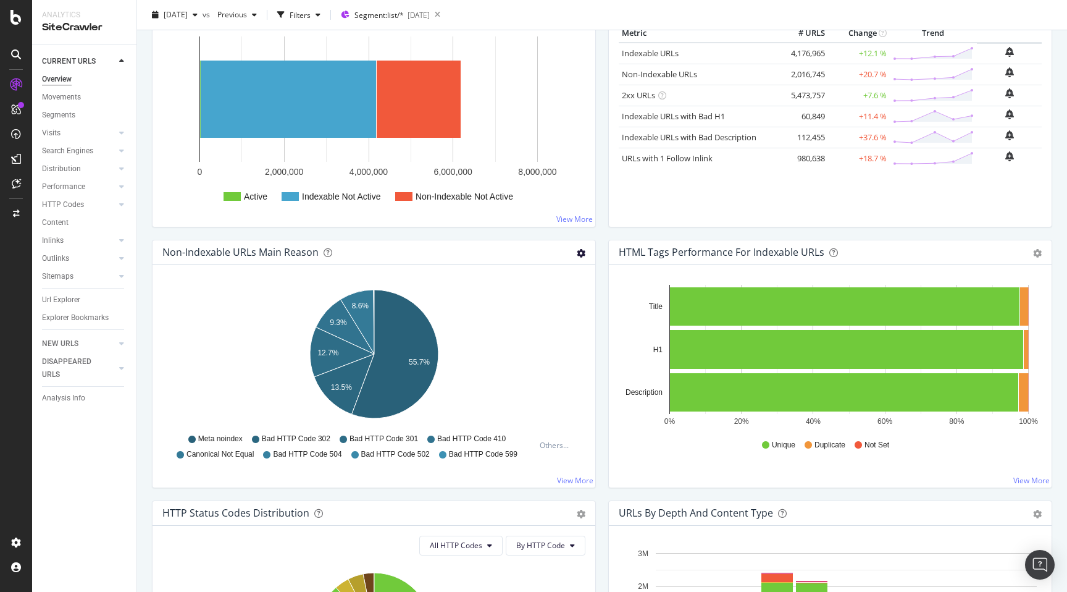
click at [581, 252] on icon "gear" at bounding box center [581, 253] width 9 height 9
click at [533, 298] on span "Table" at bounding box center [538, 299] width 112 height 17
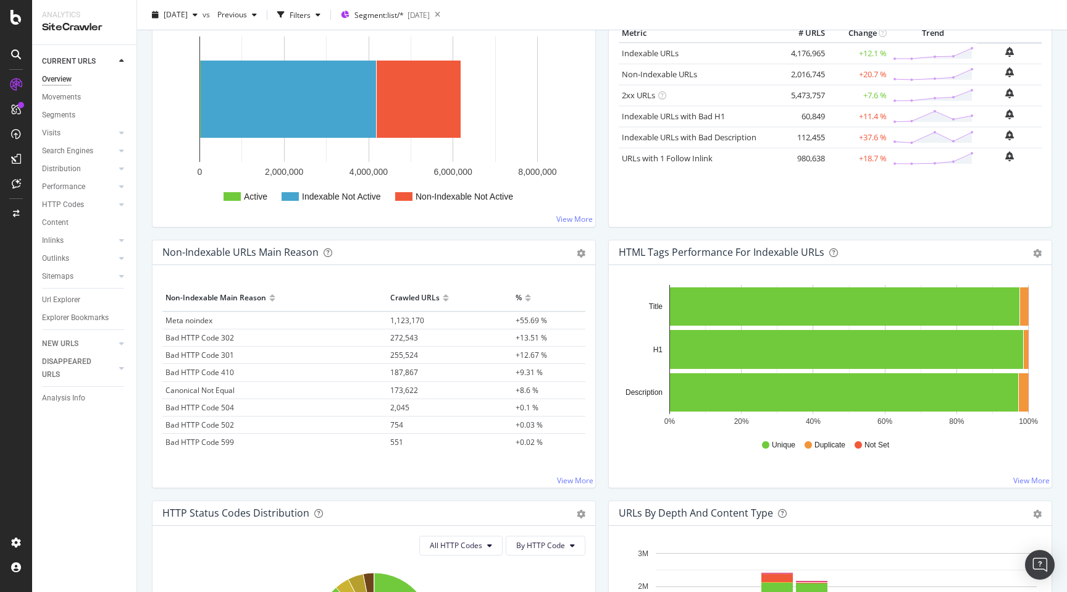
click at [141, 378] on div "Crawled URLs 6,193,710 +14.77% Discovered URLs 7,235,703 +12.26% % Active URLs …" at bounding box center [602, 151] width 930 height 592
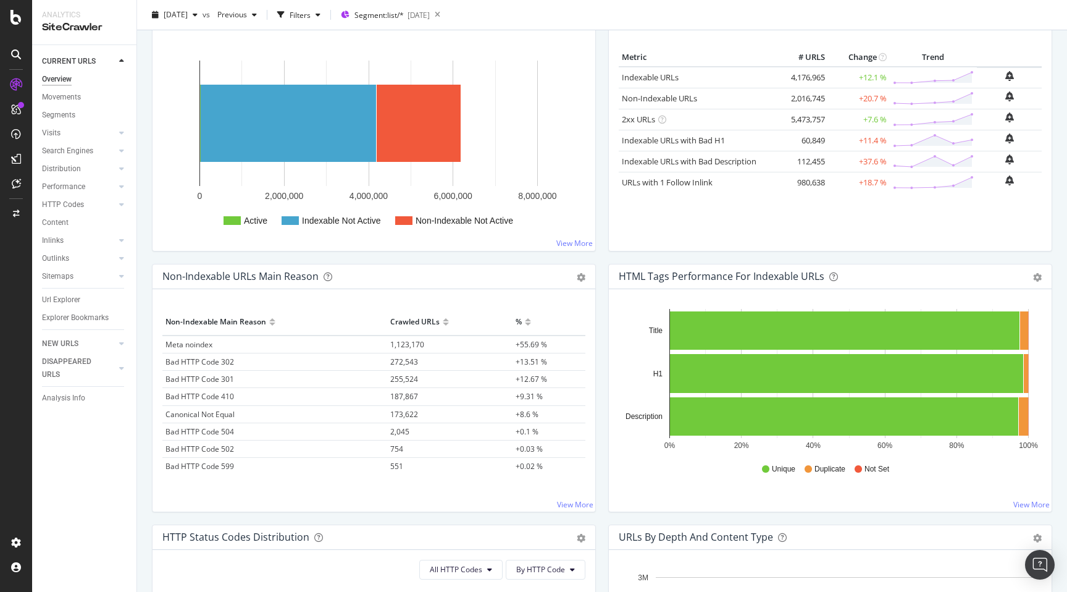
scroll to position [168, 0]
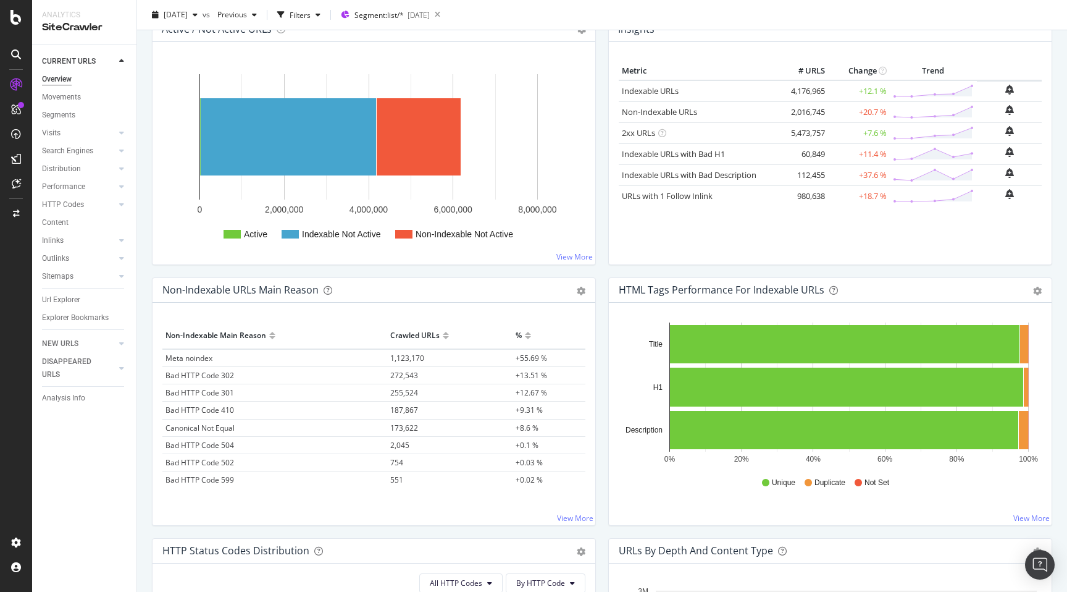
click at [602, 267] on div "Insights Metric # URLS Change Trend Indexable URLs 4,176,965 +12.1 % Non-Indexa…" at bounding box center [830, 147] width 456 height 261
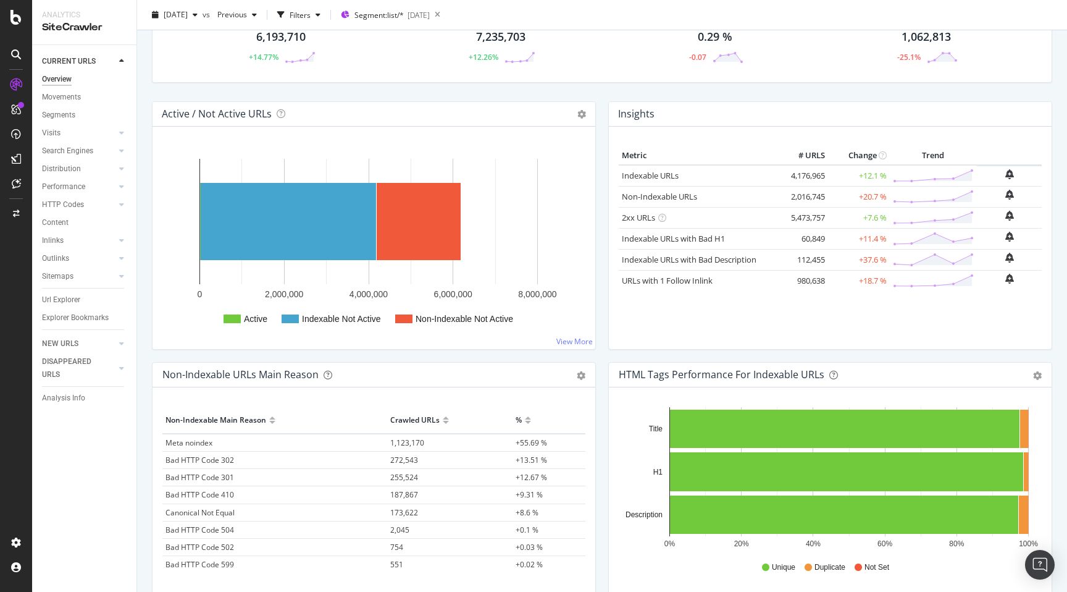
scroll to position [0, 0]
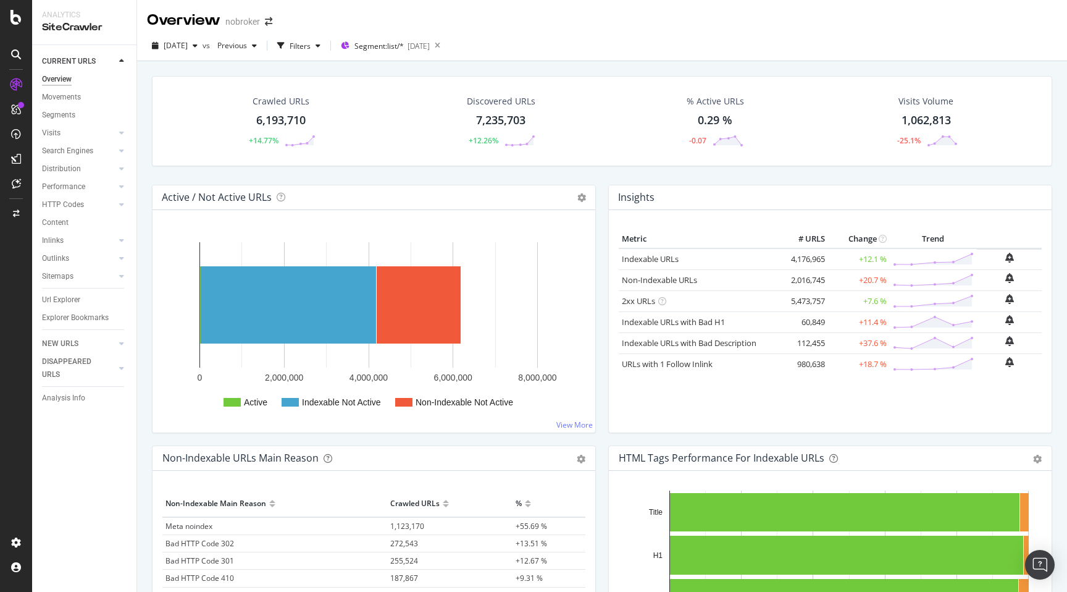
click at [146, 272] on div "Active / Not Active URLs Chart (by Value) Chart (by Percentage) Table Expand Ex…" at bounding box center [374, 315] width 456 height 261
click at [146, 284] on div "Active / Not Active URLs Chart (by Value) Chart (by Percentage) Table Expand Ex…" at bounding box center [374, 315] width 456 height 261
click at [148, 177] on div "Crawled URLs 6,193,710 +14.77% Discovered URLs 7,235,703 +12.26% % Active URLs …" at bounding box center [602, 130] width 913 height 109
click at [143, 201] on div "Crawled URLs 6,193,710 +14.77% Discovered URLs 7,235,703 +12.26% % Active URLs …" at bounding box center [602, 357] width 930 height 592
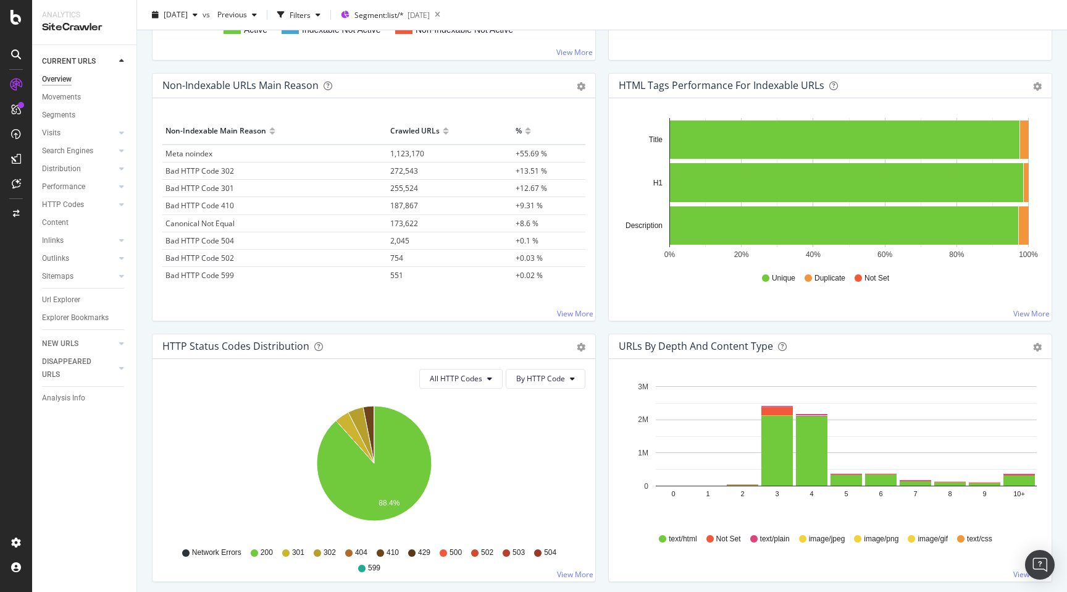
scroll to position [377, 0]
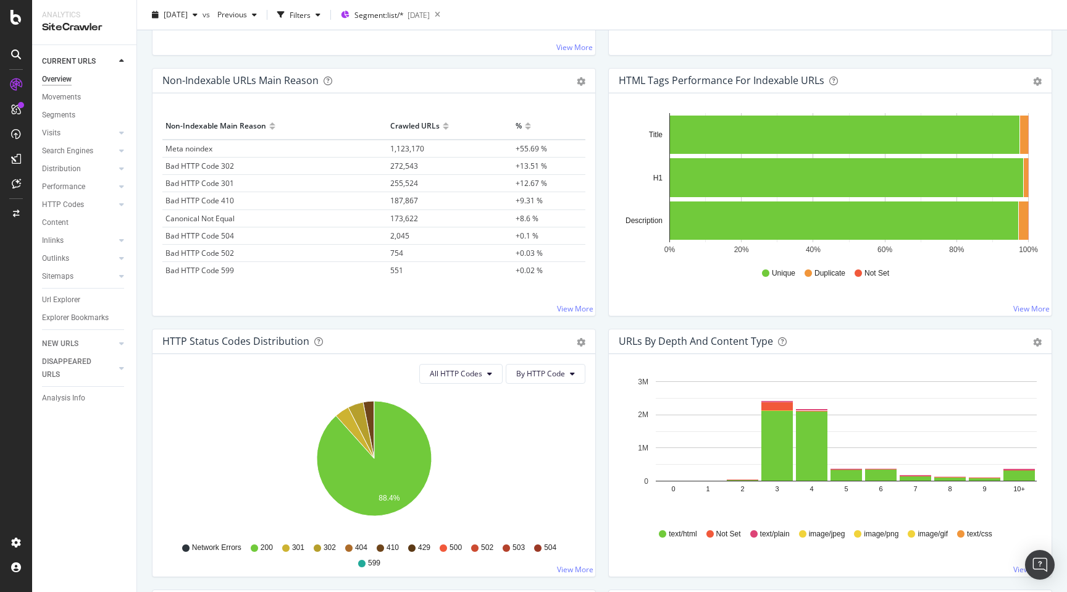
click at [144, 322] on div "Overview nobroker 2025 Sep. 1st vs Previous Filters Segment: list/* 2025-09-03 …" at bounding box center [602, 296] width 930 height 592
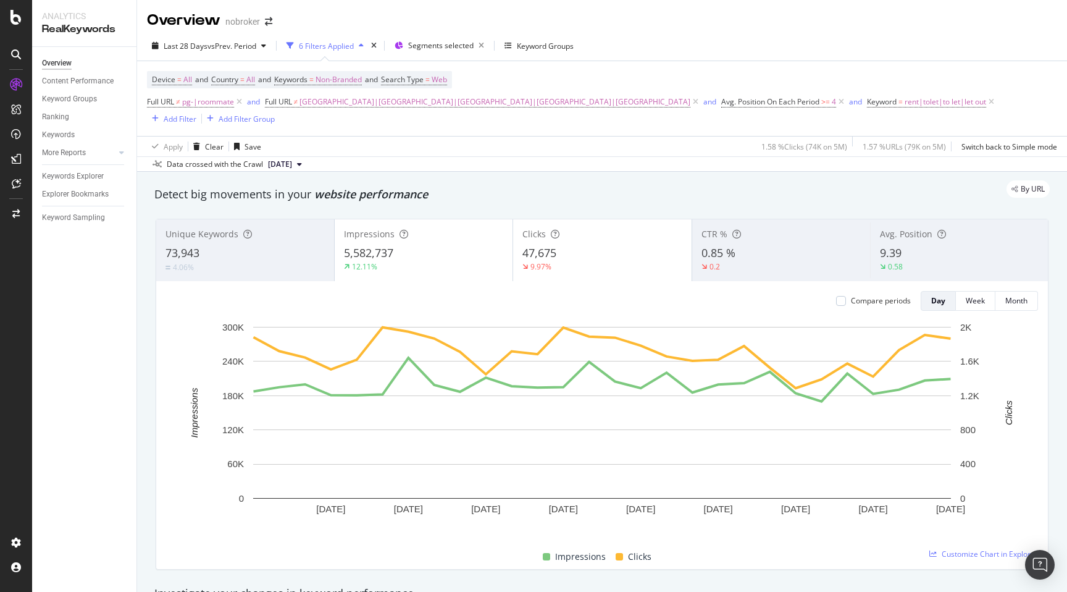
click at [593, 180] on div "By URL" at bounding box center [596, 188] width 908 height 17
